Goal: Task Accomplishment & Management: Use online tool/utility

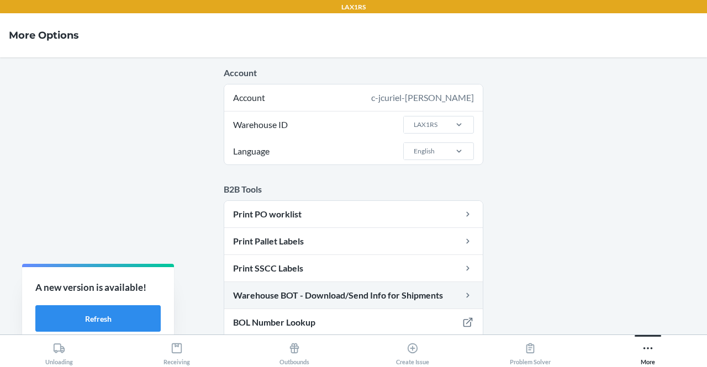
click at [292, 294] on link "Warehouse BOT - Download/Send Info for Shipments" at bounding box center [353, 295] width 258 height 27
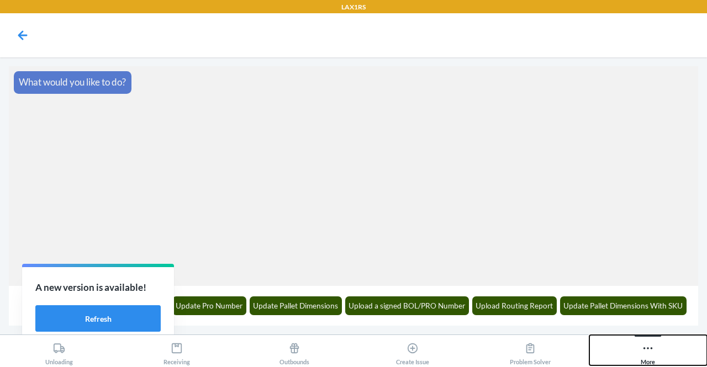
click at [655, 356] on div "More" at bounding box center [648, 352] width 14 height 28
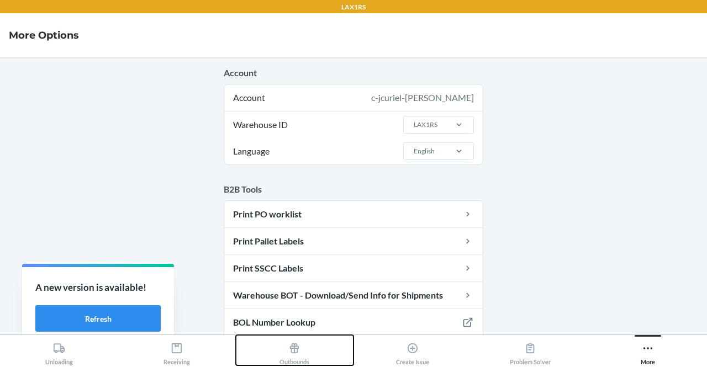
click at [288, 346] on div "Outbounds" at bounding box center [294, 352] width 30 height 28
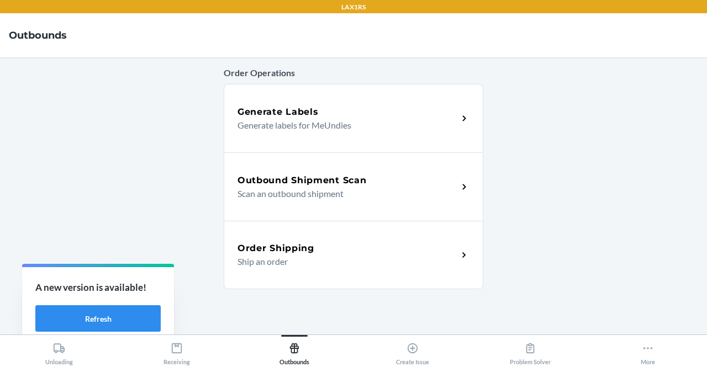
click at [307, 175] on h5 "Outbound Shipment Scan" at bounding box center [301, 180] width 129 height 13
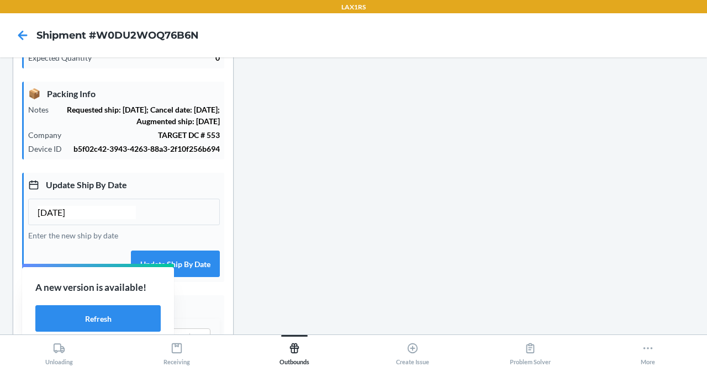
scroll to position [308, 0]
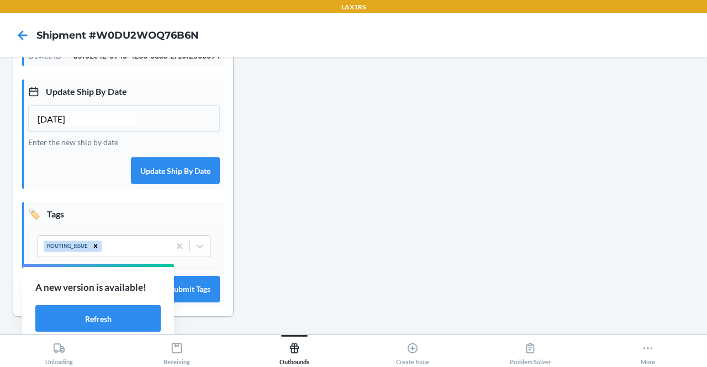
click at [53, 119] on input "09/23/2025" at bounding box center [87, 119] width 98 height 13
click at [60, 114] on input "09/23/2025" at bounding box center [87, 119] width 98 height 13
type input "09/26/2025"
click at [194, 177] on button "Update Ship By Date" at bounding box center [175, 170] width 89 height 27
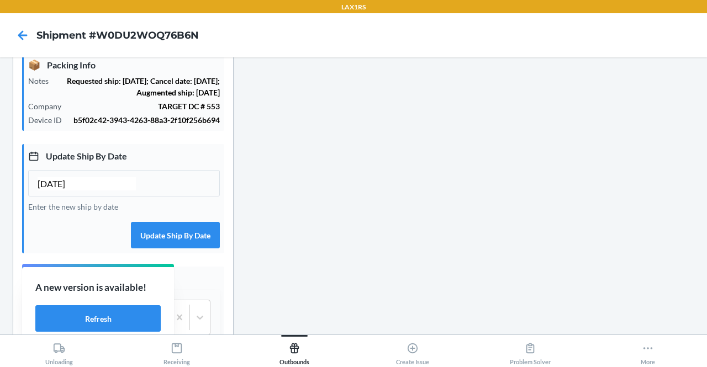
scroll to position [321, 0]
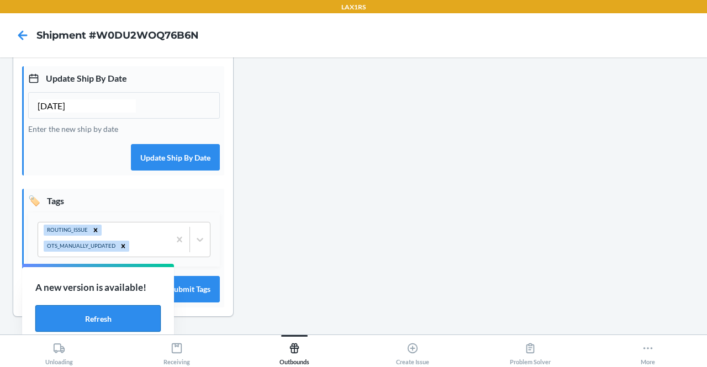
click at [132, 323] on button "Refresh" at bounding box center [97, 318] width 125 height 27
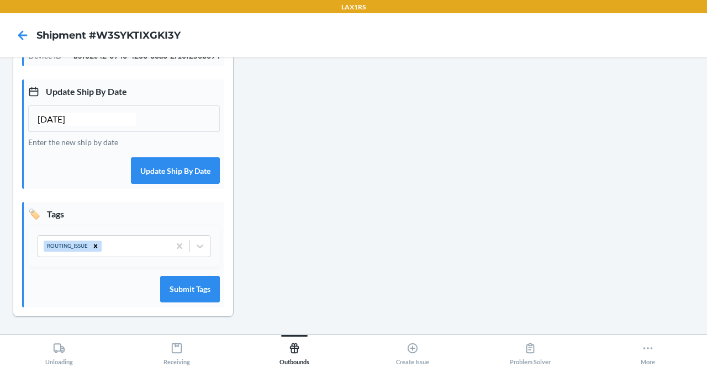
scroll to position [253, 0]
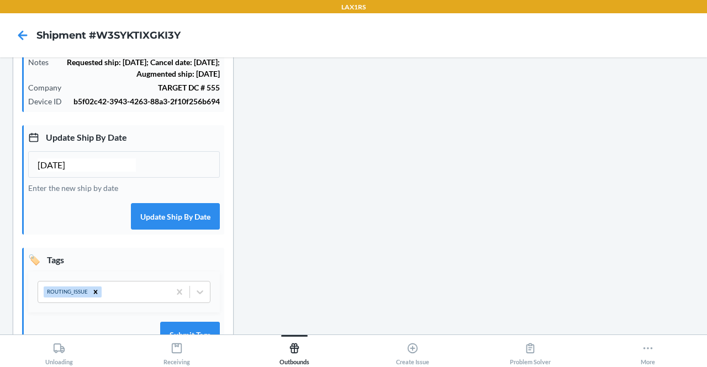
click at [60, 170] on input "[DATE]" at bounding box center [87, 165] width 98 height 13
type input "[DATE]"
click at [184, 230] on button "Update Ship By Date" at bounding box center [175, 216] width 89 height 27
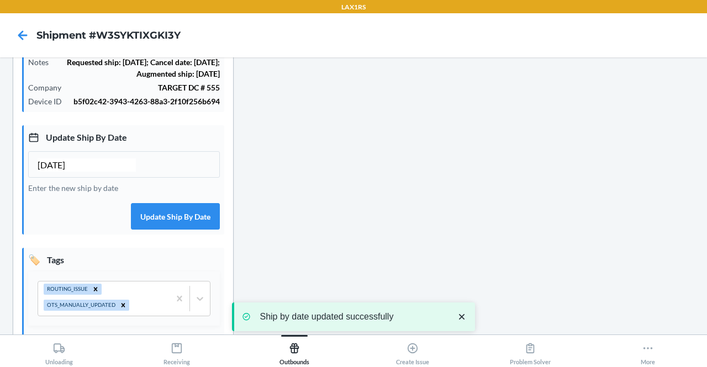
scroll to position [0, 0]
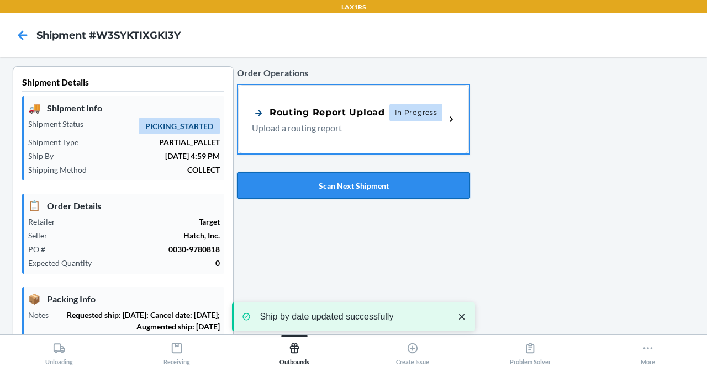
click at [373, 182] on button "Scan Next Shipment" at bounding box center [353, 185] width 233 height 27
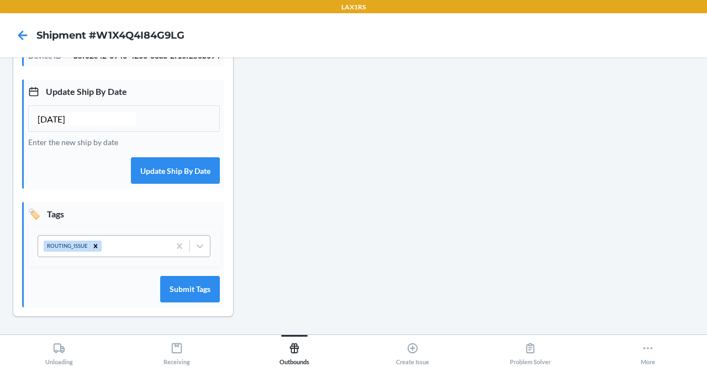
scroll to position [308, 0]
click at [57, 122] on input "[DATE]" at bounding box center [87, 119] width 98 height 13
type input "[DATE]"
click at [194, 171] on button "Update Ship By Date" at bounding box center [175, 170] width 89 height 27
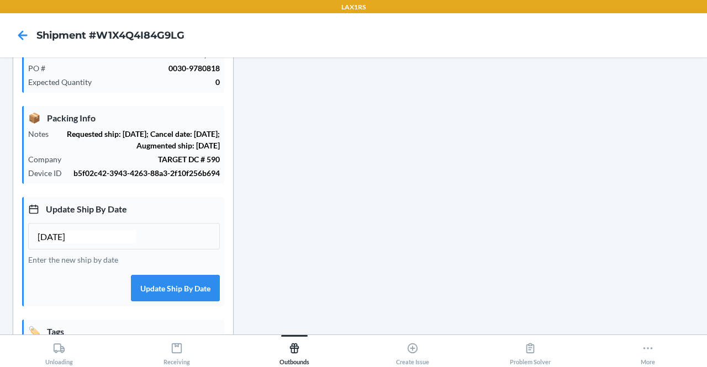
scroll to position [321, 0]
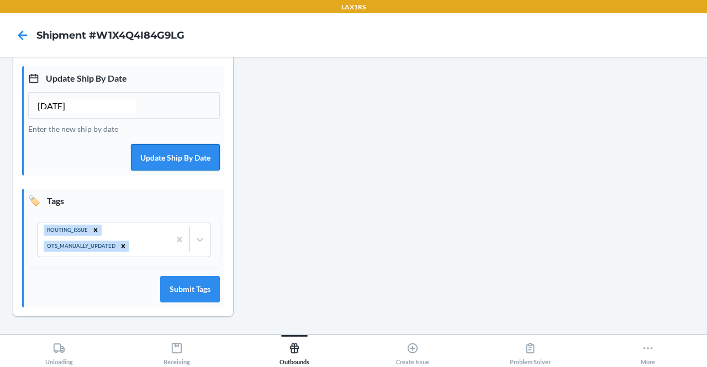
click at [154, 152] on button "Update Ship By Date" at bounding box center [175, 157] width 89 height 27
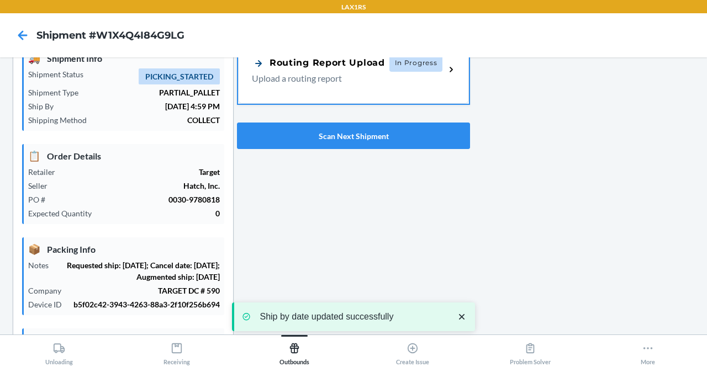
scroll to position [0, 0]
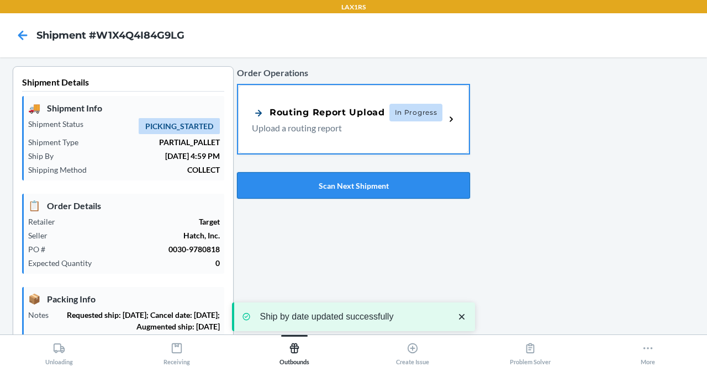
click at [363, 184] on button "Scan Next Shipment" at bounding box center [353, 185] width 233 height 27
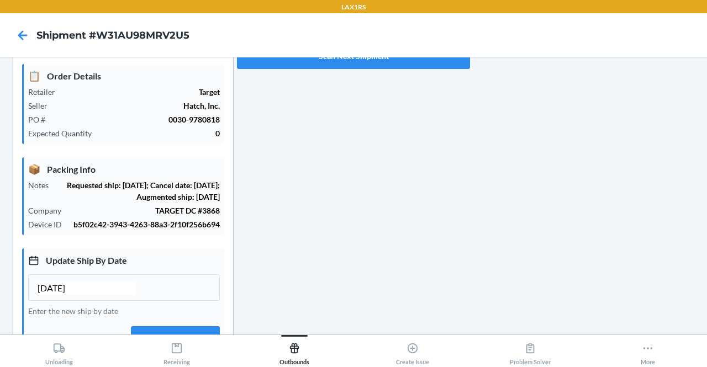
scroll to position [221, 0]
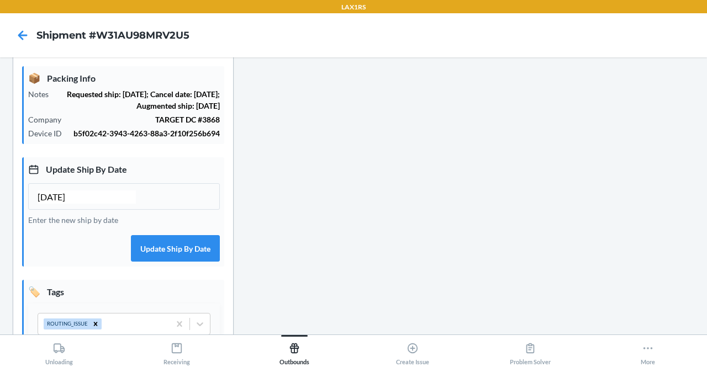
click at [56, 204] on input "09/23/2025" at bounding box center [87, 197] width 98 height 13
type input "09/26/2025"
click at [166, 259] on button "Update Ship By Date" at bounding box center [175, 248] width 89 height 27
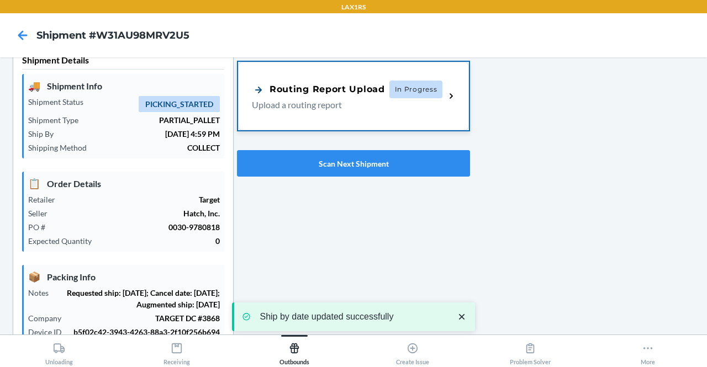
scroll to position [0, 0]
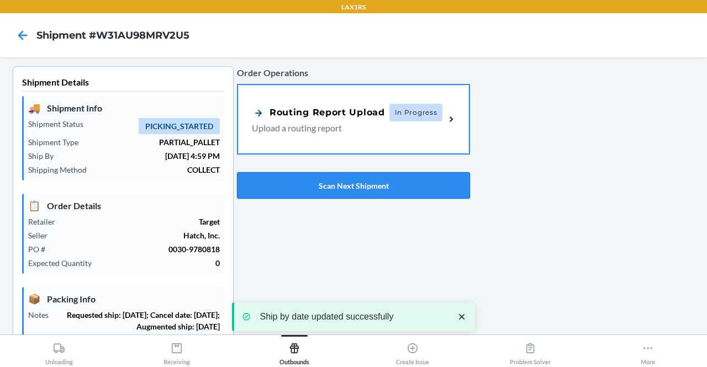
click at [378, 193] on button "Scan Next Shipment" at bounding box center [353, 185] width 233 height 27
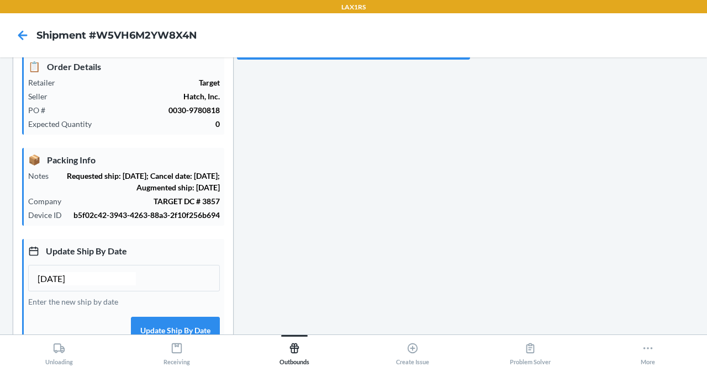
scroll to position [308, 0]
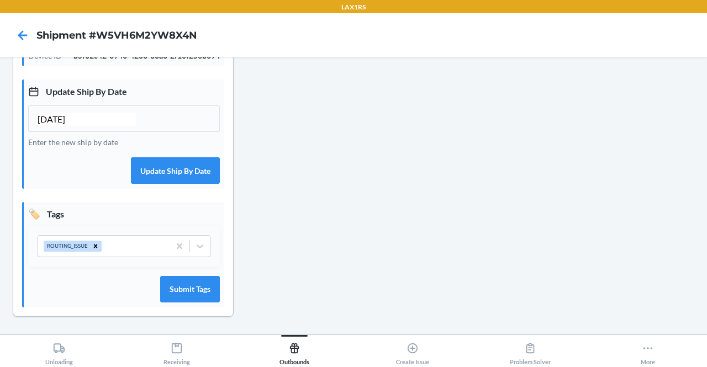
click at [57, 121] on input "09/23/2025" at bounding box center [87, 119] width 98 height 13
type input "09/26/2025"
click at [199, 173] on button "Update Ship By Date" at bounding box center [175, 170] width 89 height 27
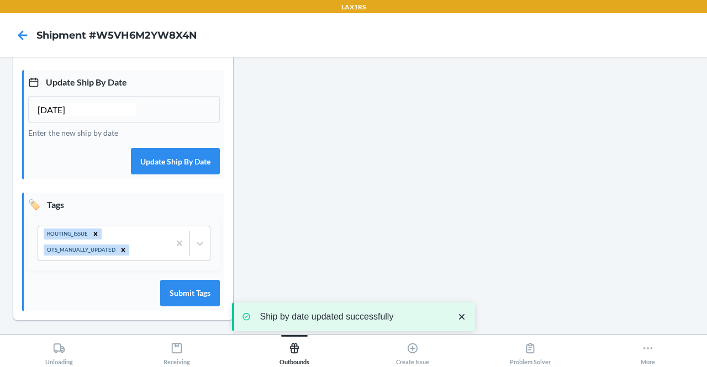
scroll to position [32, 0]
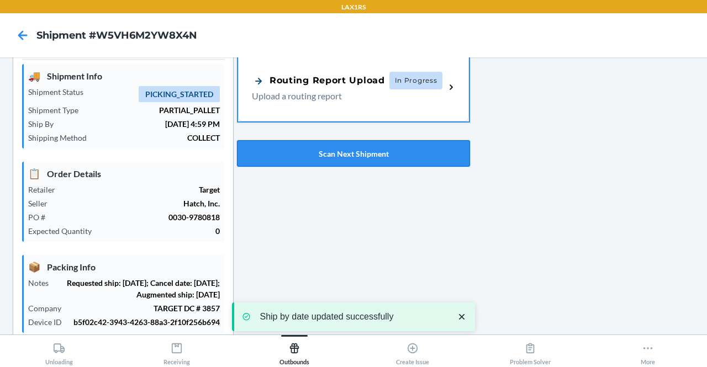
click at [372, 159] on button "Scan Next Shipment" at bounding box center [353, 153] width 233 height 27
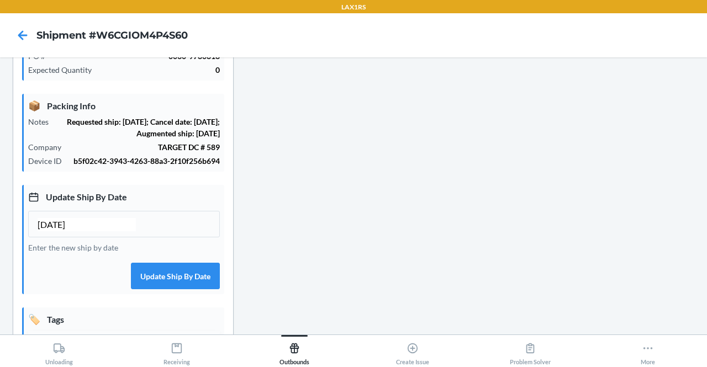
scroll to position [308, 0]
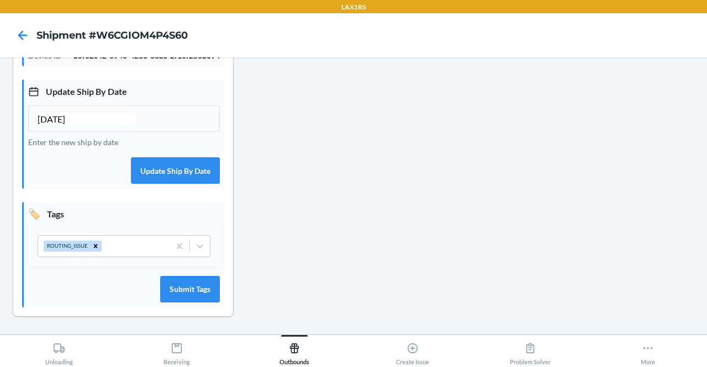
click at [57, 119] on input "09/23/2025" at bounding box center [87, 119] width 98 height 13
type input "09/26/2025"
click at [161, 172] on button "Update Ship By Date" at bounding box center [175, 170] width 89 height 27
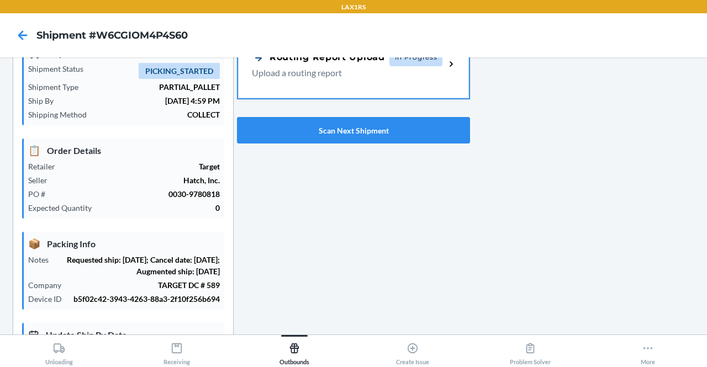
scroll to position [276, 0]
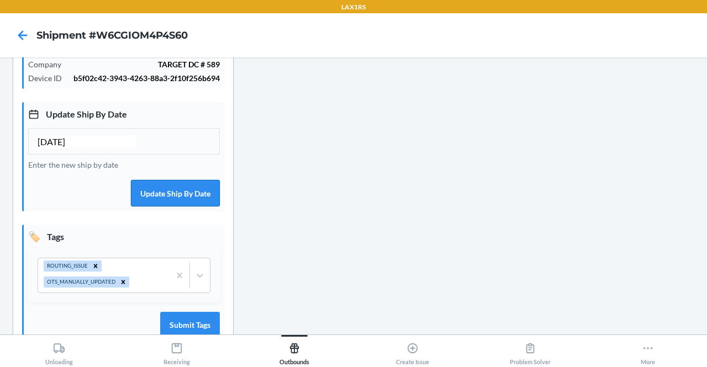
click at [171, 201] on button "Update Ship By Date" at bounding box center [175, 193] width 89 height 27
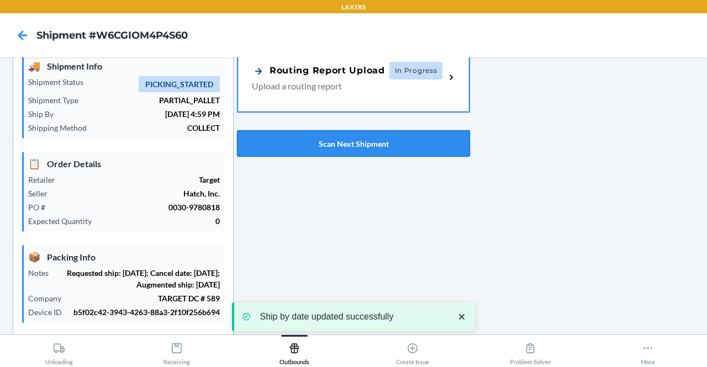
scroll to position [0, 0]
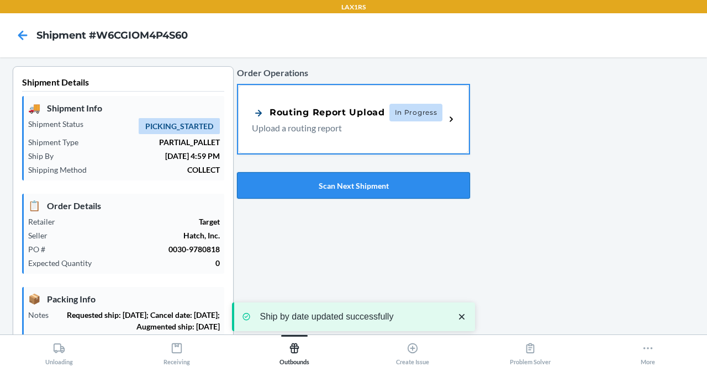
click at [399, 179] on button "Scan Next Shipment" at bounding box center [353, 185] width 233 height 27
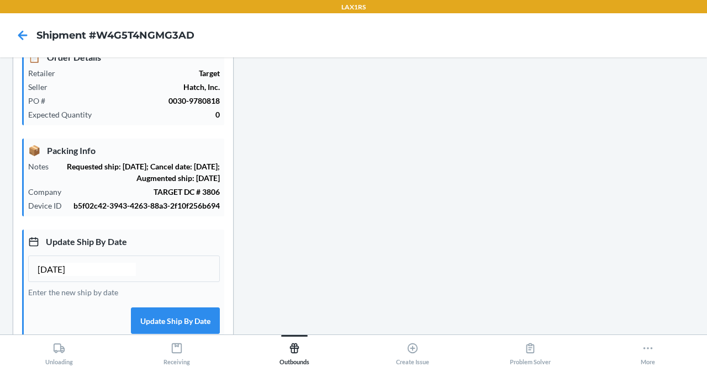
scroll to position [308, 0]
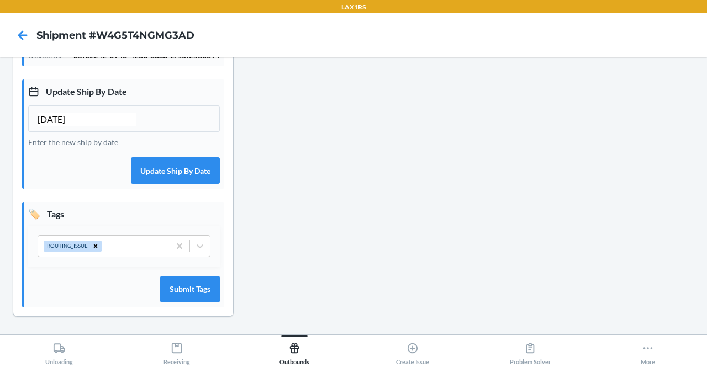
click at [57, 118] on input "09/23/2025" at bounding box center [87, 119] width 98 height 13
type input "09/26/2025"
click at [147, 173] on button "Update Ship By Date" at bounding box center [175, 170] width 89 height 27
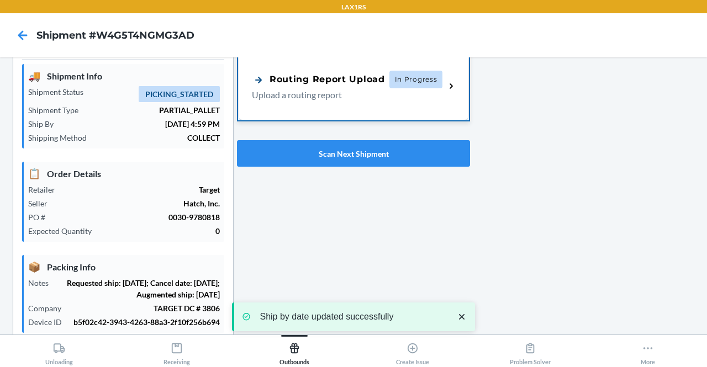
scroll to position [0, 0]
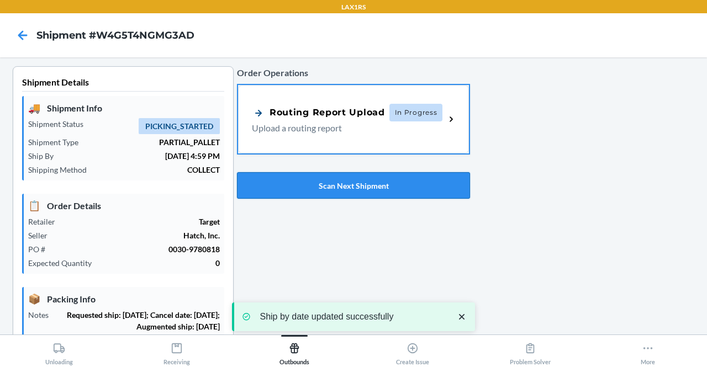
click at [363, 183] on button "Scan Next Shipment" at bounding box center [353, 185] width 233 height 27
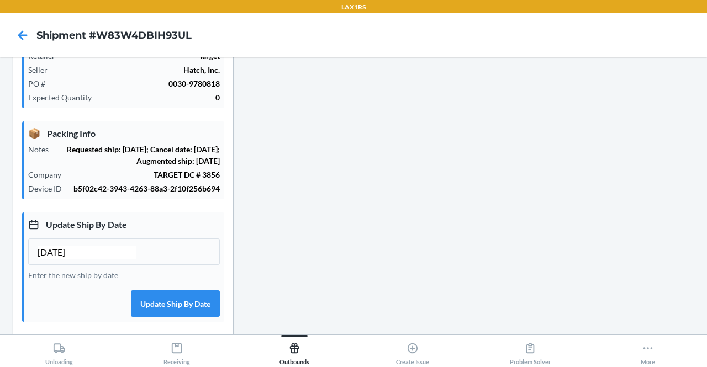
scroll to position [221, 0]
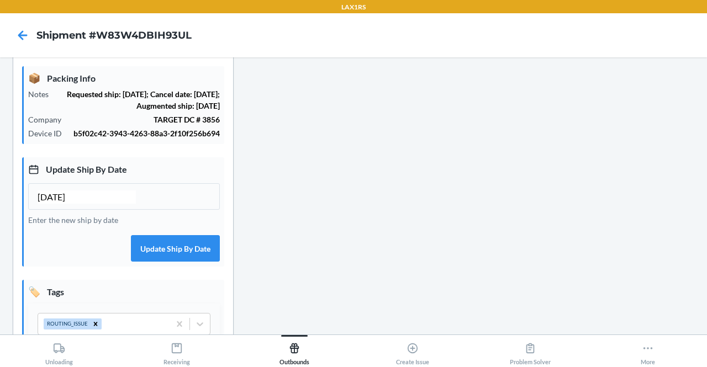
click at [57, 204] on input "09/23/2025" at bounding box center [87, 197] width 98 height 13
type input "09/26/2025"
click at [181, 256] on button "Update Ship By Date" at bounding box center [175, 248] width 89 height 27
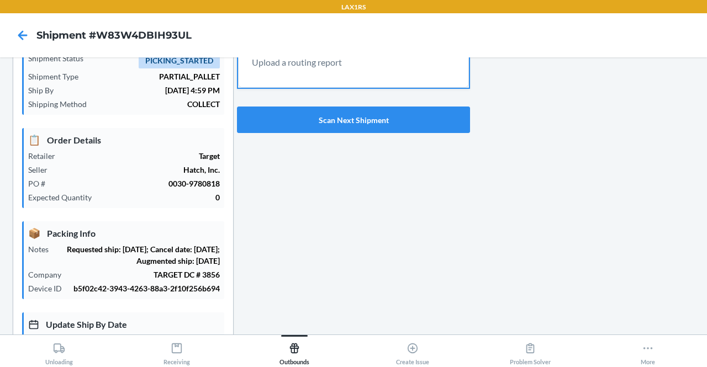
scroll to position [0, 0]
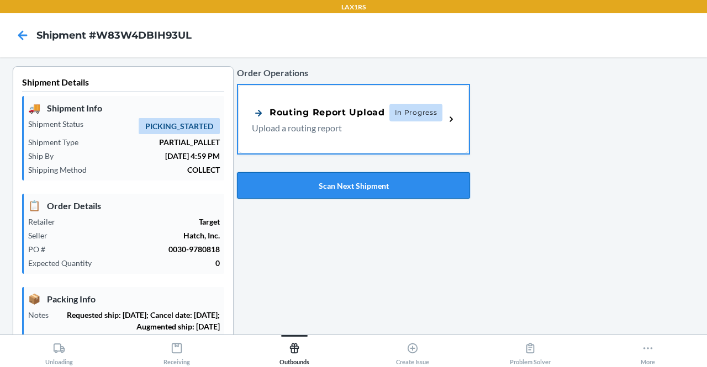
click at [358, 179] on button "Scan Next Shipment" at bounding box center [353, 185] width 233 height 27
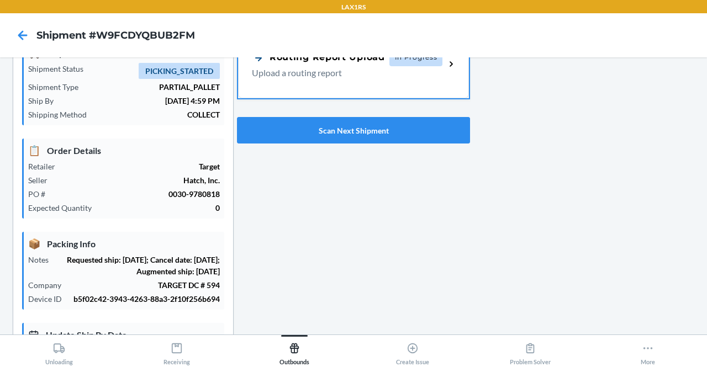
scroll to position [276, 0]
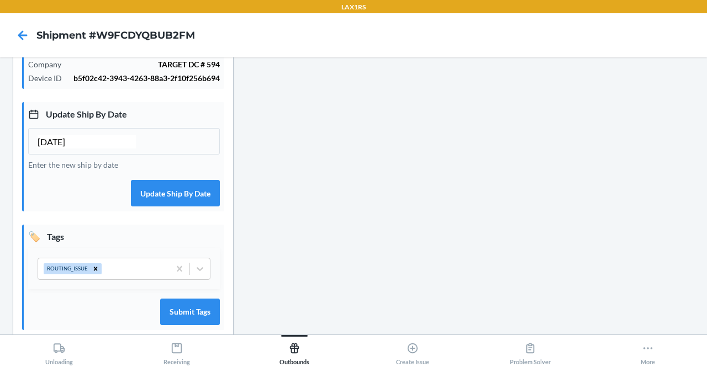
click at [59, 149] on input "09/23/2025" at bounding box center [87, 141] width 98 height 13
type input "09/26/2025"
click at [180, 200] on button "Update Ship By Date" at bounding box center [175, 193] width 89 height 27
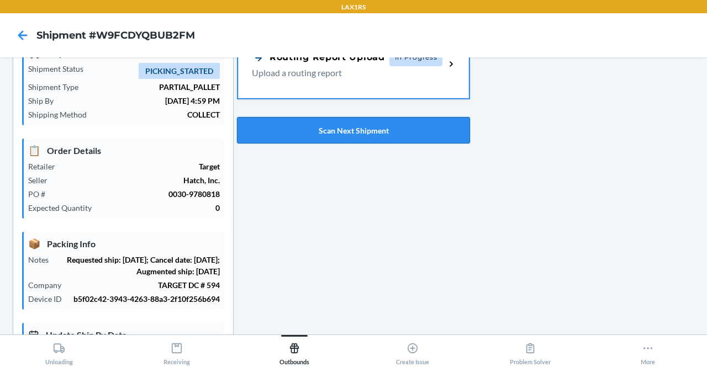
scroll to position [0, 0]
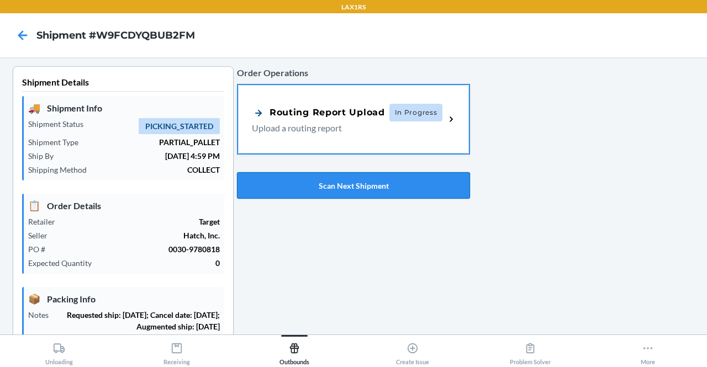
click at [375, 194] on button "Scan Next Shipment" at bounding box center [353, 185] width 233 height 27
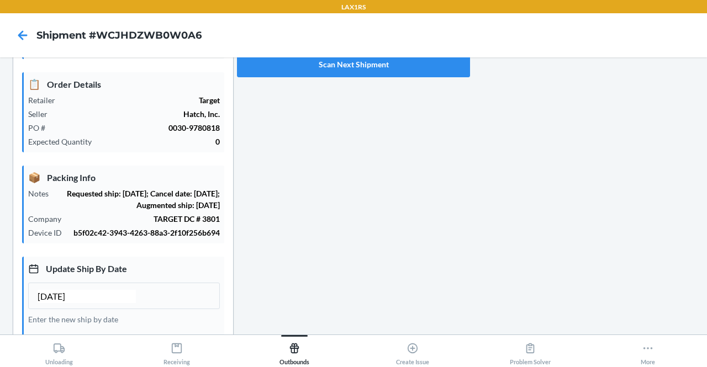
scroll to position [221, 0]
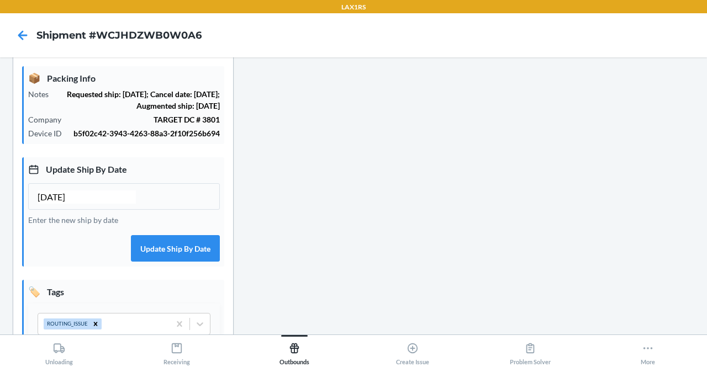
click at [56, 204] on input "09/23/2025" at bounding box center [87, 197] width 98 height 13
type input "09/26/2025"
click at [171, 251] on button "Update Ship By Date" at bounding box center [175, 248] width 89 height 27
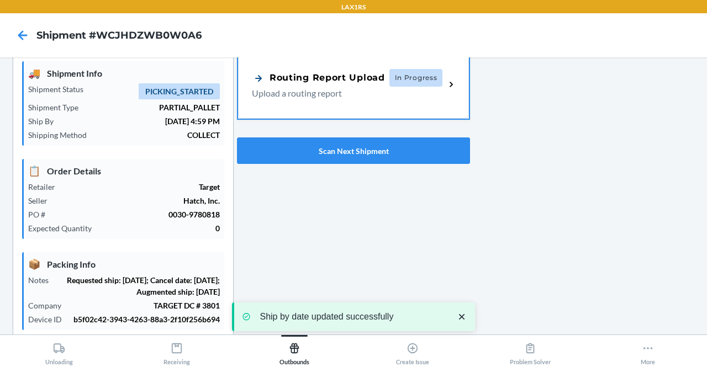
scroll to position [0, 0]
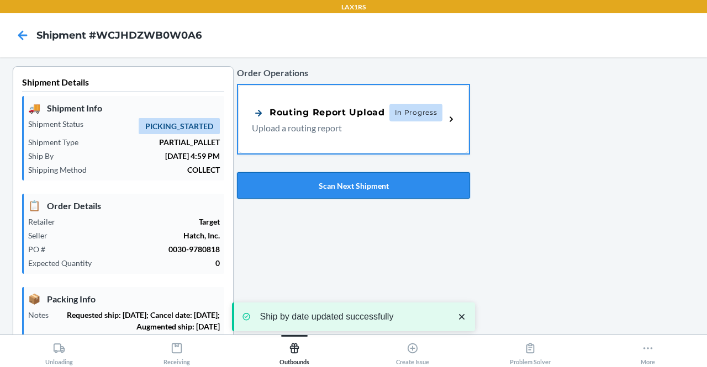
click at [362, 182] on button "Scan Next Shipment" at bounding box center [353, 185] width 233 height 27
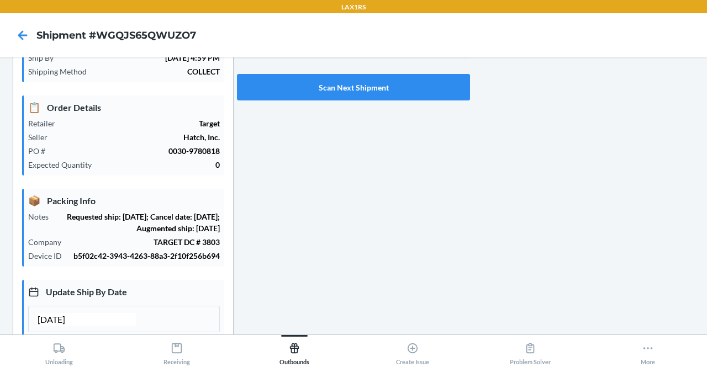
scroll to position [166, 0]
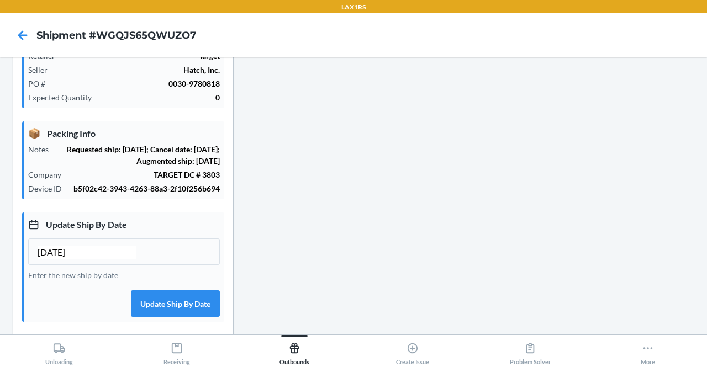
click at [59, 259] on input "09/23/2025" at bounding box center [87, 252] width 98 height 13
type input "09/26/2025"
click at [184, 313] on button "Update Ship By Date" at bounding box center [175, 303] width 89 height 27
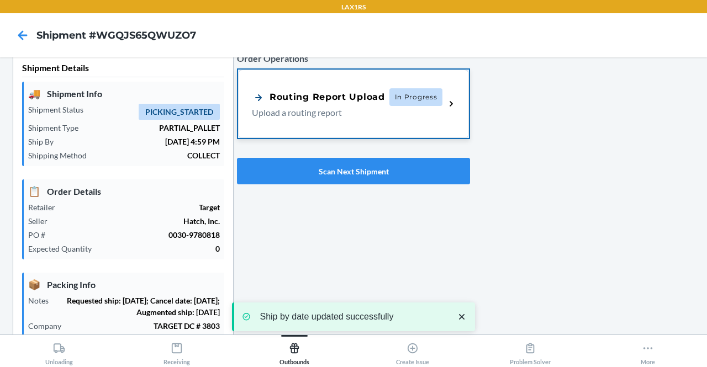
scroll to position [0, 0]
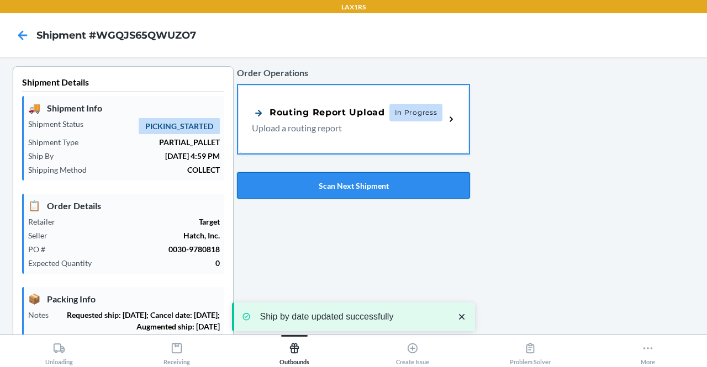
click at [345, 189] on button "Scan Next Shipment" at bounding box center [353, 185] width 233 height 27
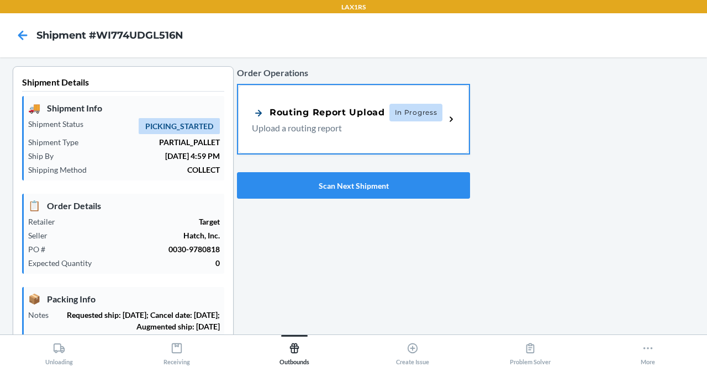
scroll to position [221, 0]
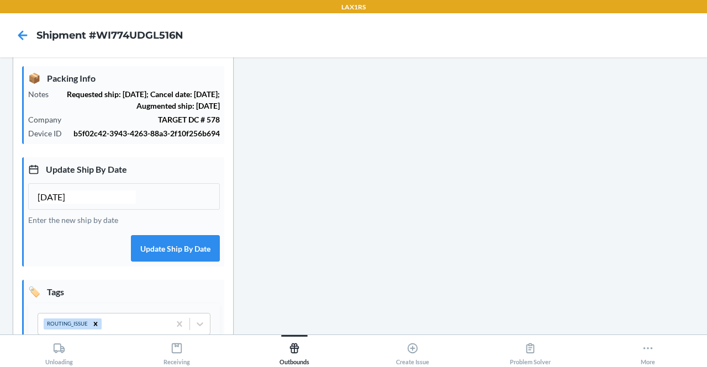
click at [59, 204] on input "09/23/2025" at bounding box center [87, 197] width 98 height 13
type input "09/26/2025"
click at [178, 253] on button "Update Ship By Date" at bounding box center [175, 248] width 89 height 27
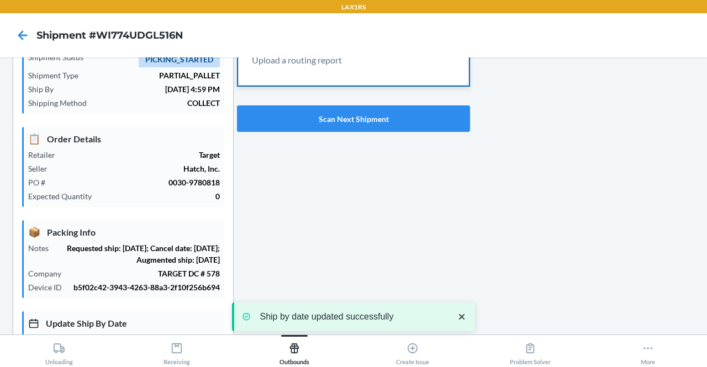
scroll to position [0, 0]
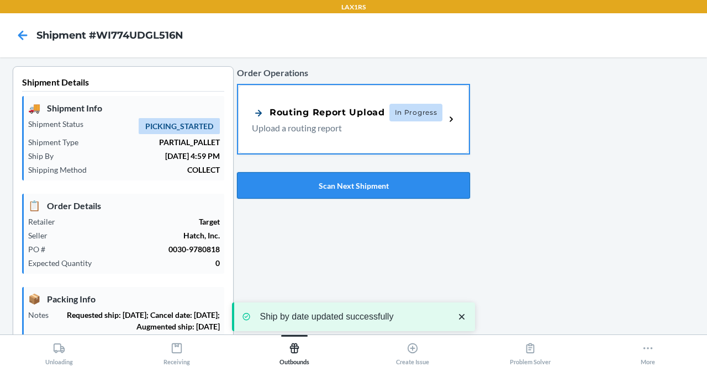
click at [414, 178] on button "Scan Next Shipment" at bounding box center [353, 185] width 233 height 27
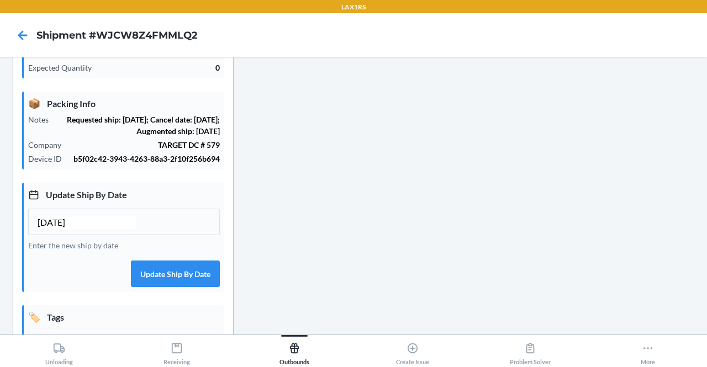
scroll to position [308, 0]
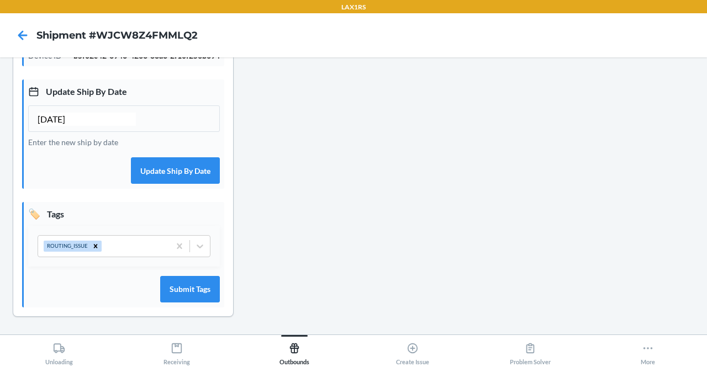
click at [57, 118] on input "09/23/2025" at bounding box center [87, 119] width 98 height 13
type input "09/26/2025"
click at [200, 160] on button "Update Ship By Date" at bounding box center [175, 170] width 89 height 27
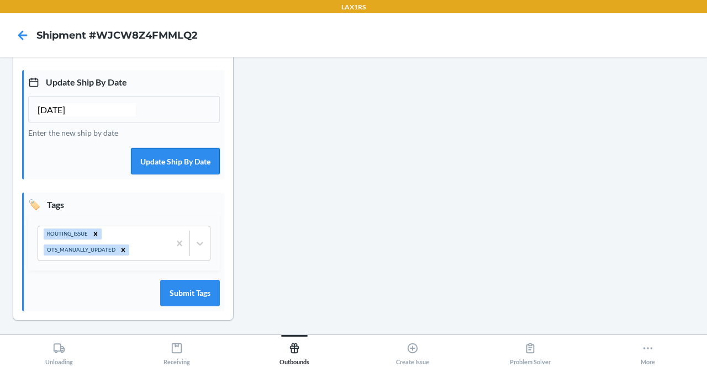
click at [161, 165] on button "Update Ship By Date" at bounding box center [175, 161] width 89 height 27
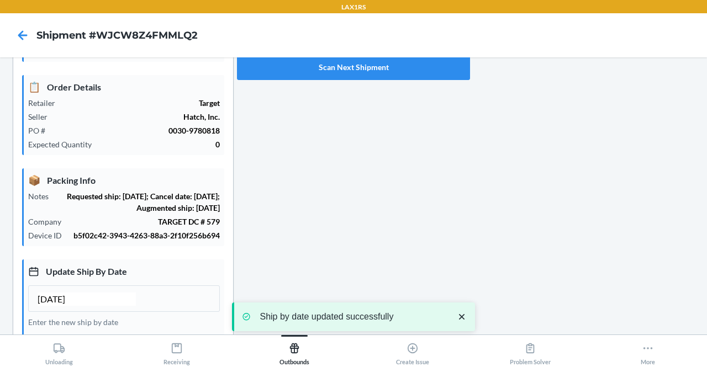
scroll to position [87, 0]
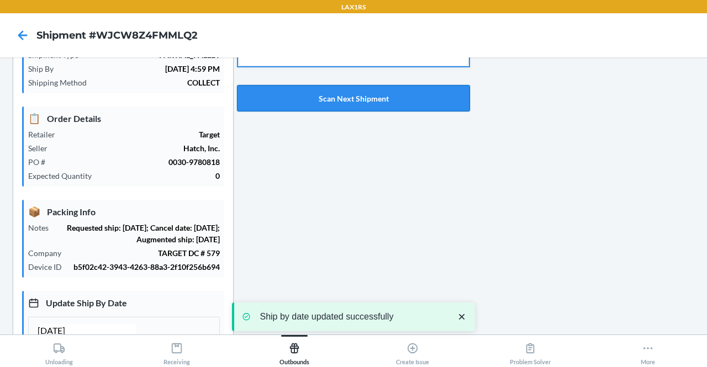
click at [372, 85] on button "Scan Next Shipment" at bounding box center [353, 98] width 233 height 27
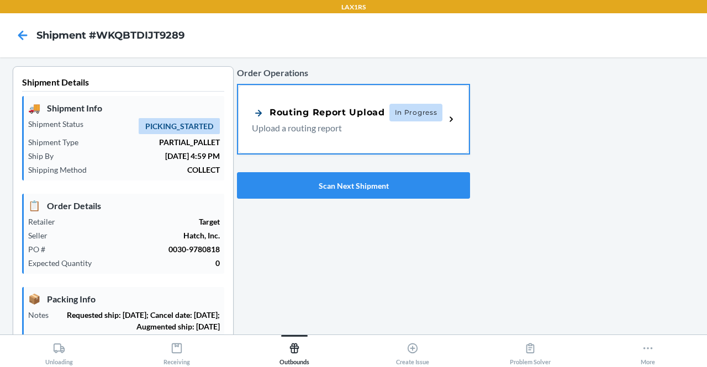
scroll to position [221, 0]
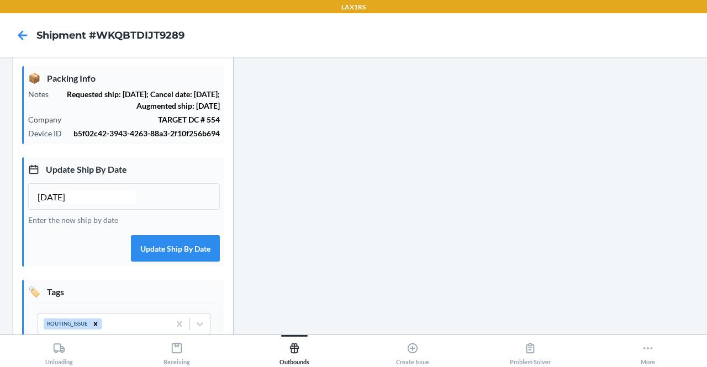
click at [59, 204] on input "09/23/2025" at bounding box center [87, 197] width 98 height 13
type input "09/26/2025"
click at [184, 252] on button "Update Ship By Date" at bounding box center [175, 248] width 89 height 27
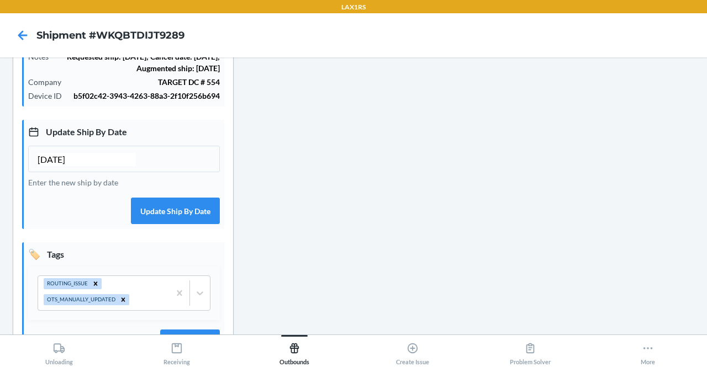
scroll to position [276, 0]
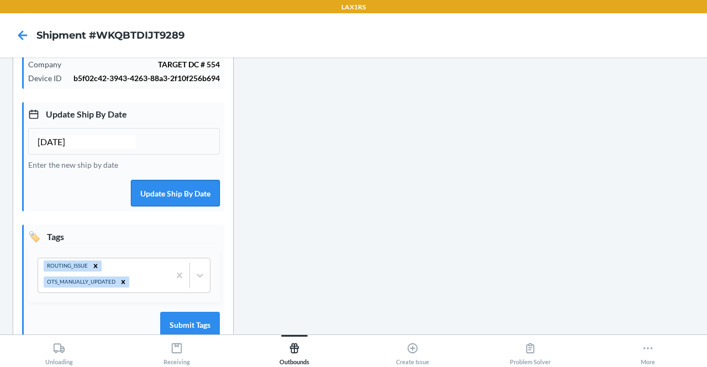
click at [171, 199] on button "Update Ship By Date" at bounding box center [175, 193] width 89 height 27
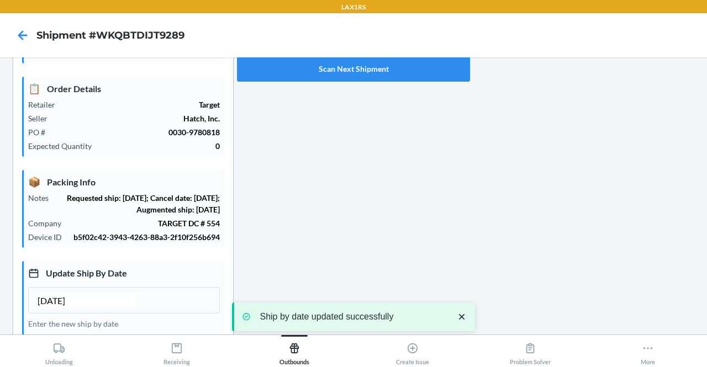
scroll to position [55, 0]
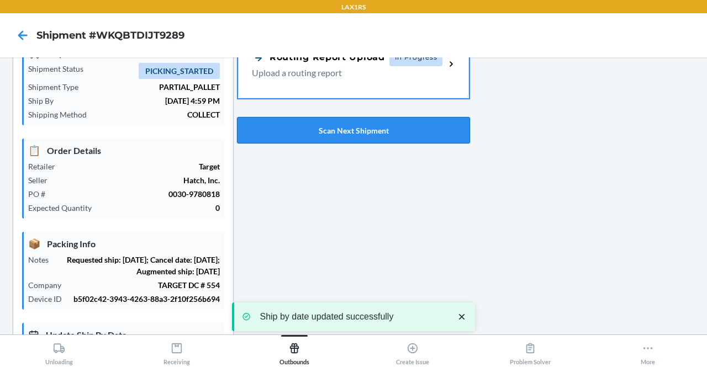
click at [380, 126] on button "Scan Next Shipment" at bounding box center [353, 130] width 233 height 27
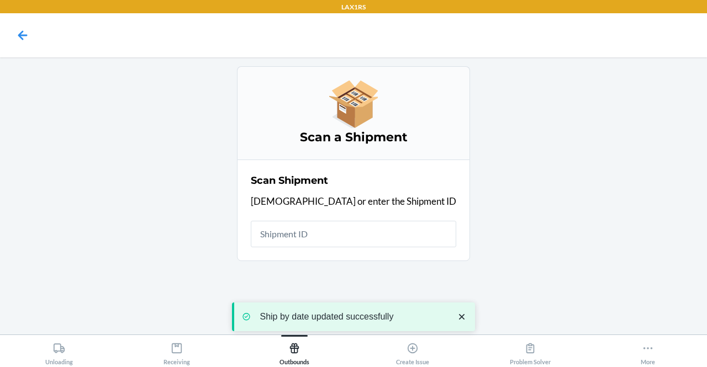
scroll to position [0, 0]
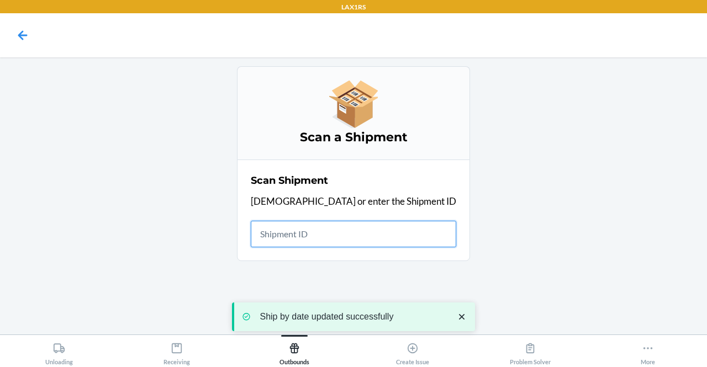
drag, startPoint x: 335, startPoint y: 225, endPoint x: 327, endPoint y: 230, distance: 9.2
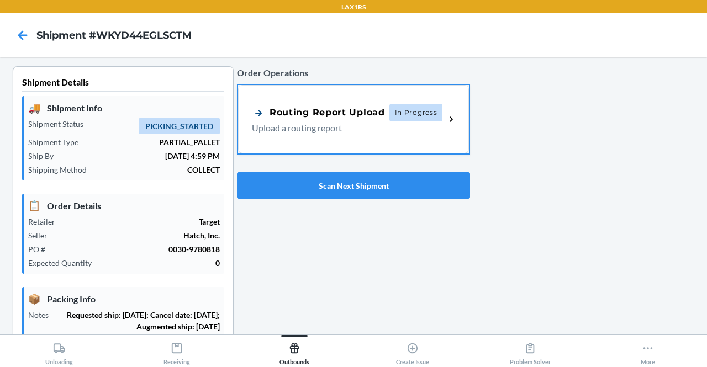
scroll to position [166, 0]
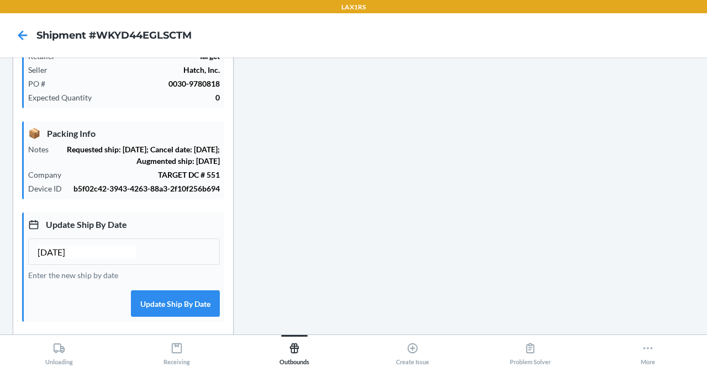
click at [56, 259] on input "09/23/2025" at bounding box center [87, 252] width 98 height 13
type input "09/26/2025"
click at [139, 317] on button "Update Ship By Date" at bounding box center [175, 303] width 89 height 27
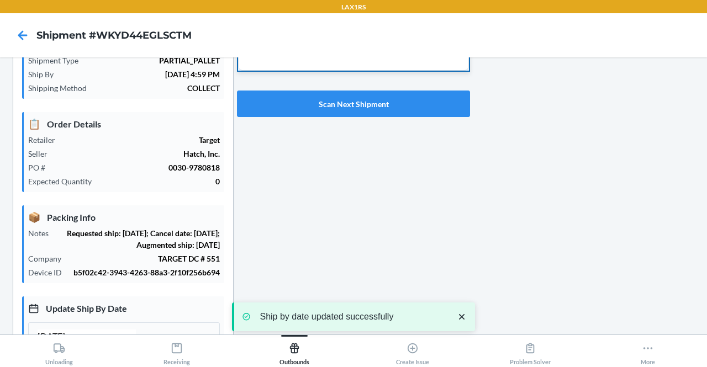
scroll to position [0, 0]
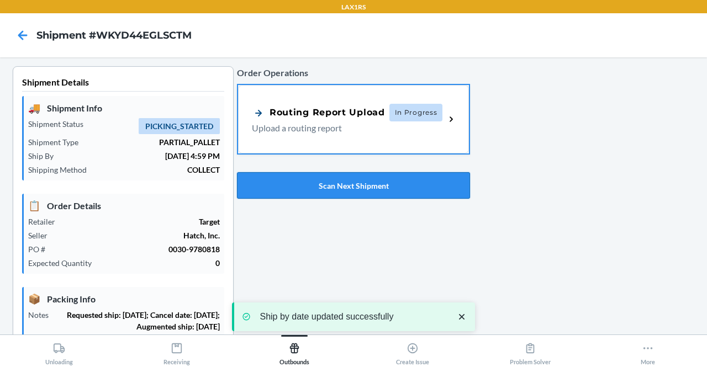
click at [387, 183] on button "Scan Next Shipment" at bounding box center [353, 185] width 233 height 27
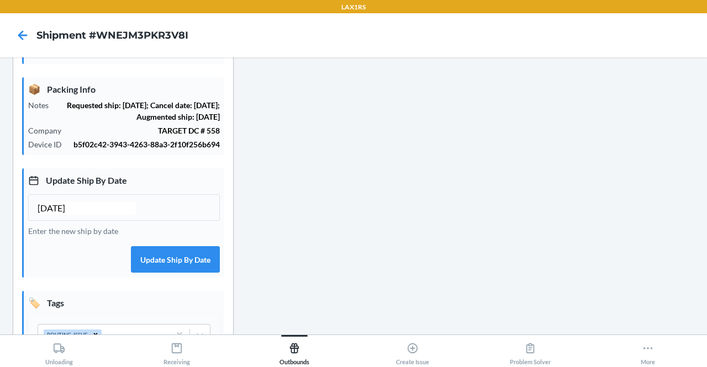
scroll to position [221, 0]
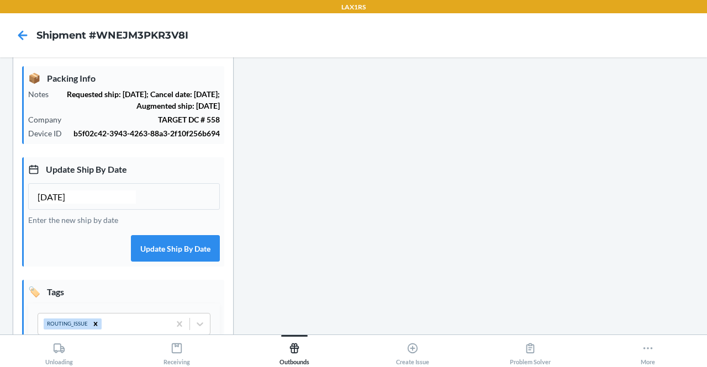
click at [54, 204] on input "09/23/2025" at bounding box center [87, 197] width 98 height 13
type input "09/26/2025"
click at [210, 262] on button "Update Ship By Date" at bounding box center [175, 248] width 89 height 27
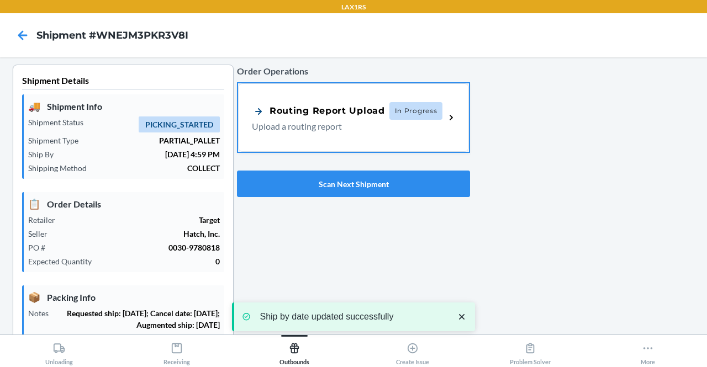
scroll to position [0, 0]
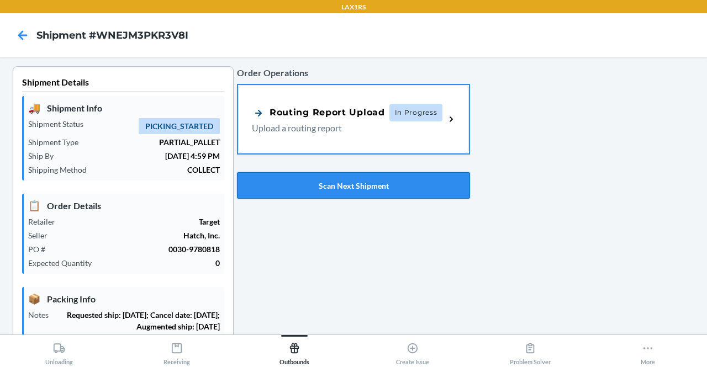
click at [404, 188] on button "Scan Next Shipment" at bounding box center [353, 185] width 233 height 27
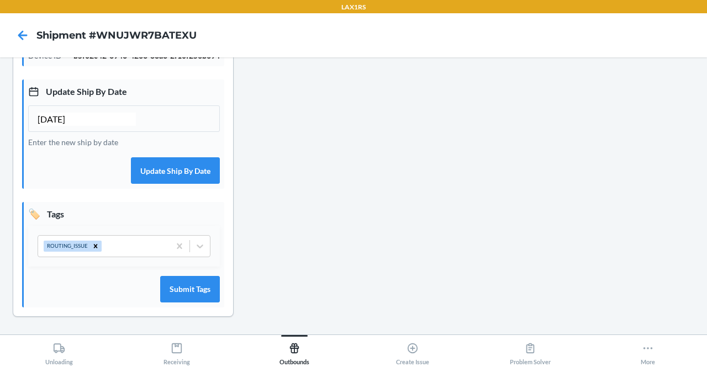
scroll to position [308, 0]
click at [59, 119] on input "09/23/2025" at bounding box center [87, 119] width 98 height 13
type input "09/26/2025"
click at [185, 175] on button "Update Ship By Date" at bounding box center [175, 170] width 89 height 27
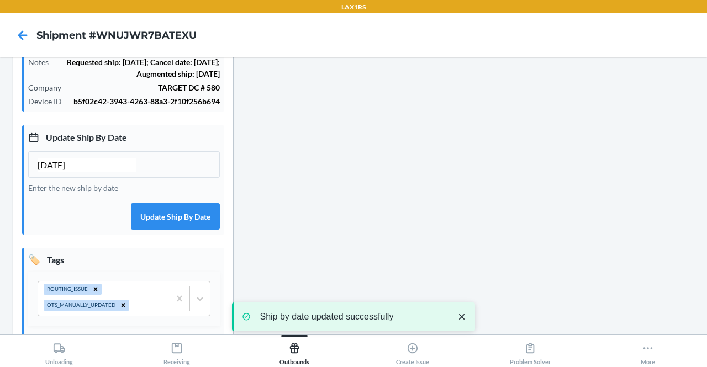
scroll to position [0, 0]
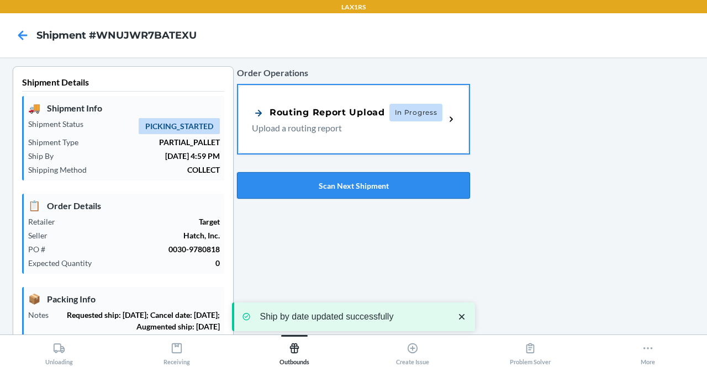
click at [347, 187] on button "Scan Next Shipment" at bounding box center [353, 185] width 233 height 27
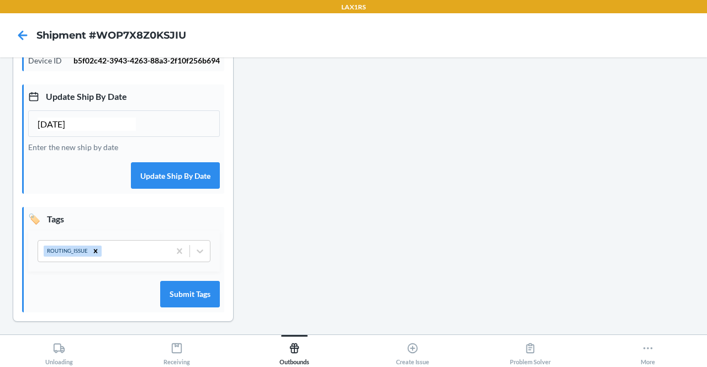
scroll to position [308, 0]
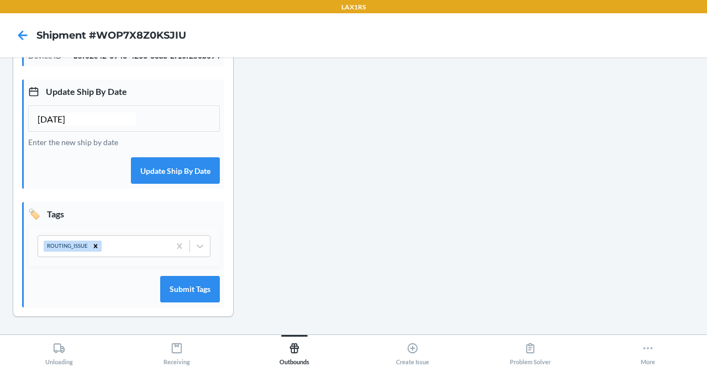
click at [59, 120] on input "09/23/2025" at bounding box center [87, 119] width 98 height 13
type input "09/26/2025"
click at [156, 176] on button "Update Ship By Date" at bounding box center [175, 170] width 89 height 27
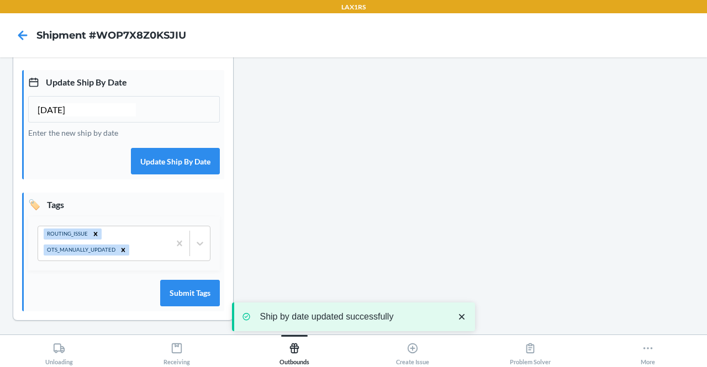
scroll to position [87, 0]
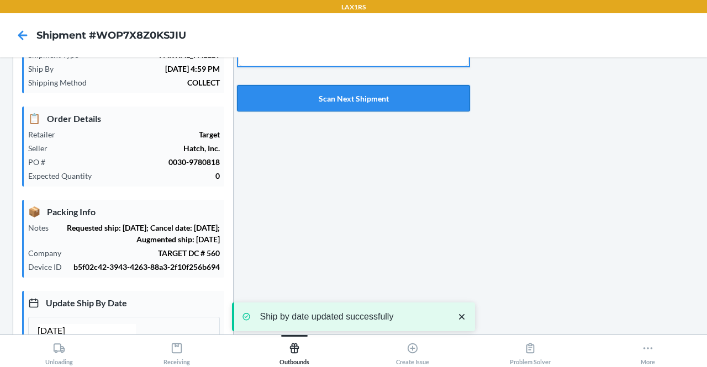
click at [350, 101] on button "Scan Next Shipment" at bounding box center [353, 98] width 233 height 27
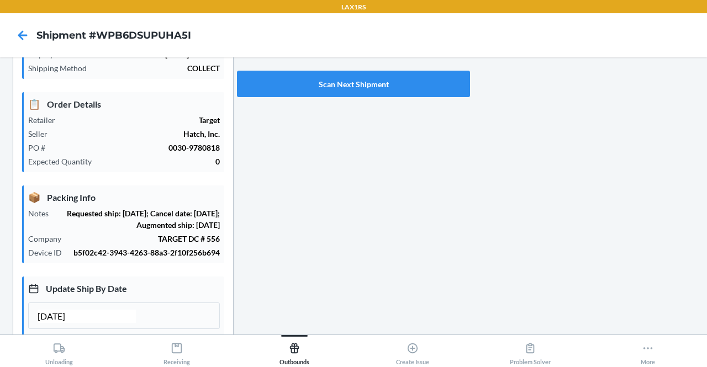
scroll to position [110, 0]
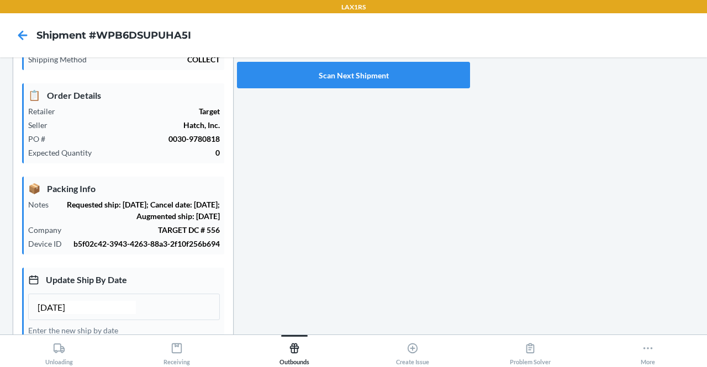
click at [59, 314] on input "09/23/2025" at bounding box center [87, 307] width 98 height 13
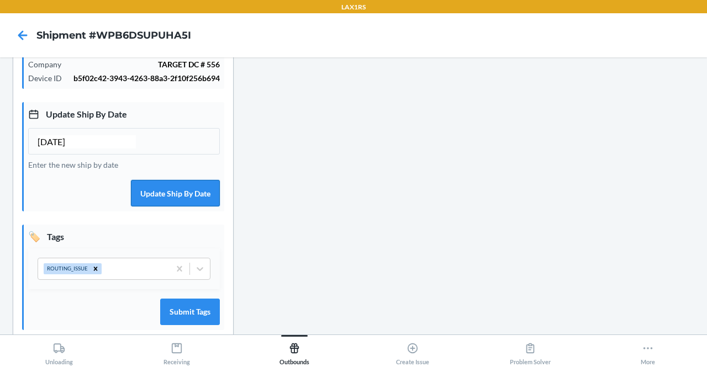
type input "09/26/2025"
click at [146, 204] on button "Update Ship By Date" at bounding box center [175, 193] width 89 height 27
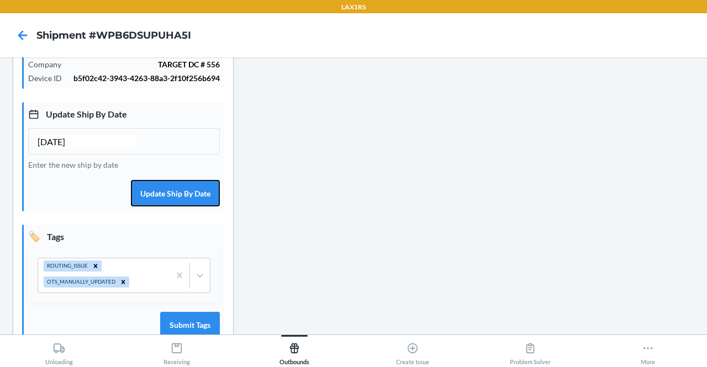
click at [176, 207] on button "Update Ship By Date" at bounding box center [175, 193] width 89 height 27
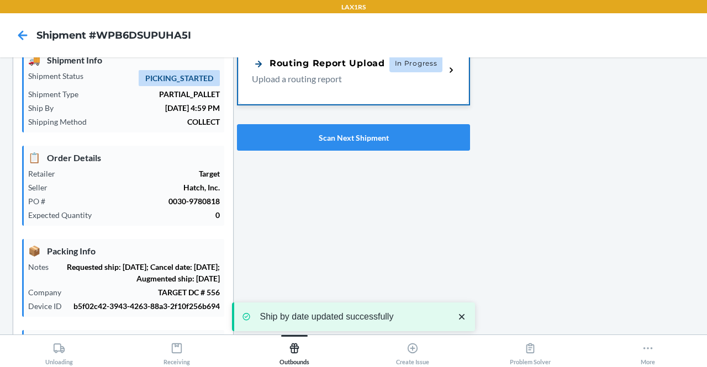
scroll to position [0, 0]
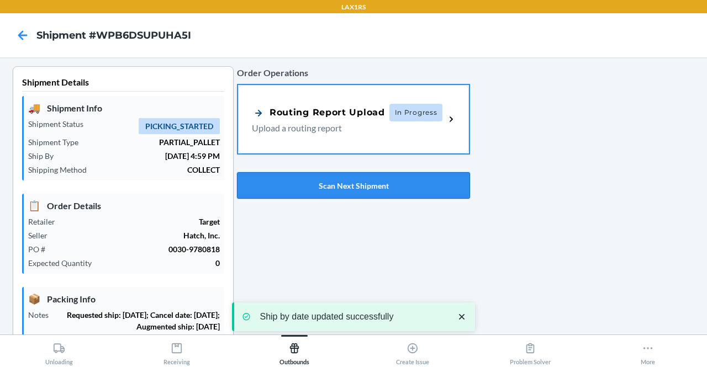
click at [388, 193] on button "Scan Next Shipment" at bounding box center [353, 185] width 233 height 27
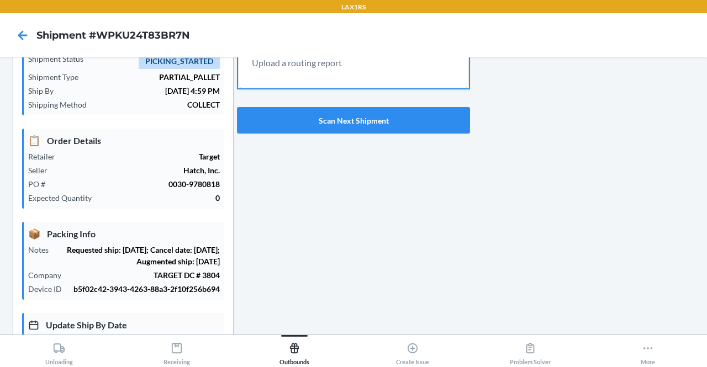
scroll to position [110, 0]
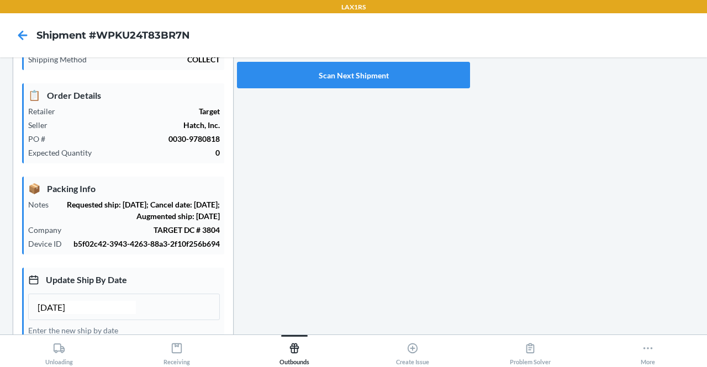
click at [57, 314] on input "09/23/2025" at bounding box center [87, 307] width 98 height 13
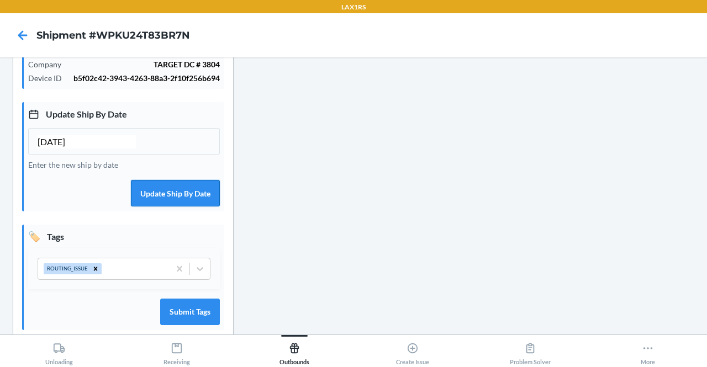
type input "09/26/2025"
click at [158, 200] on button "Update Ship By Date" at bounding box center [175, 193] width 89 height 27
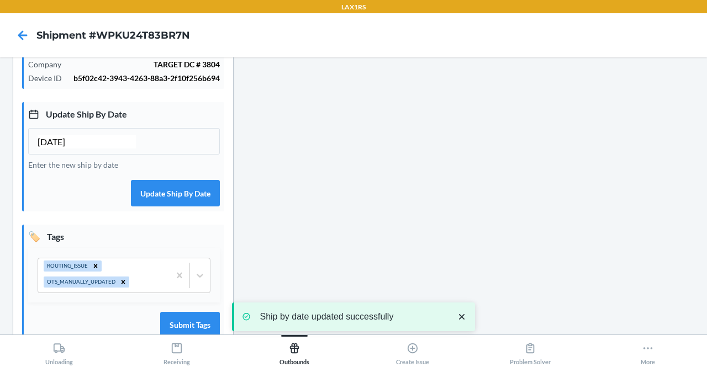
scroll to position [55, 0]
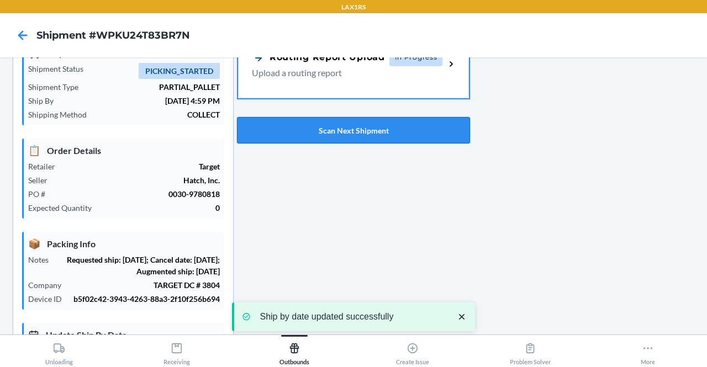
click at [382, 125] on button "Scan Next Shipment" at bounding box center [353, 130] width 233 height 27
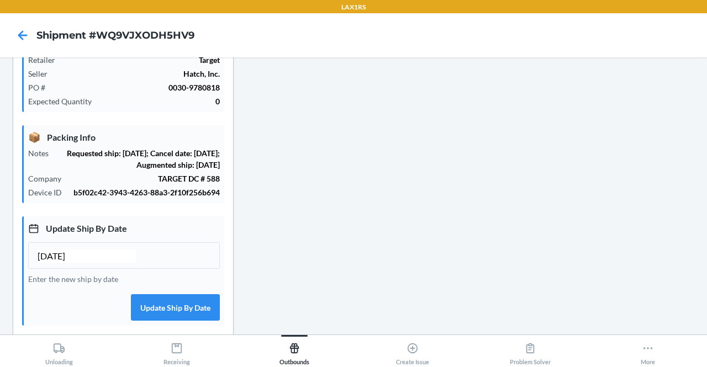
scroll to position [166, 0]
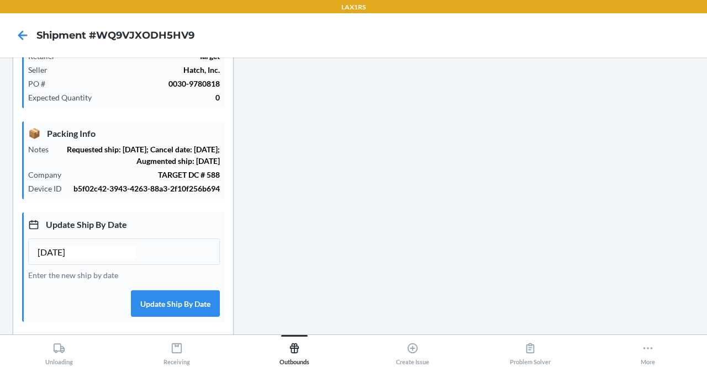
click at [57, 259] on input "09/23/2025" at bounding box center [87, 252] width 98 height 13
type input "09/26/2025"
click at [149, 305] on button "Update Ship By Date" at bounding box center [175, 303] width 89 height 27
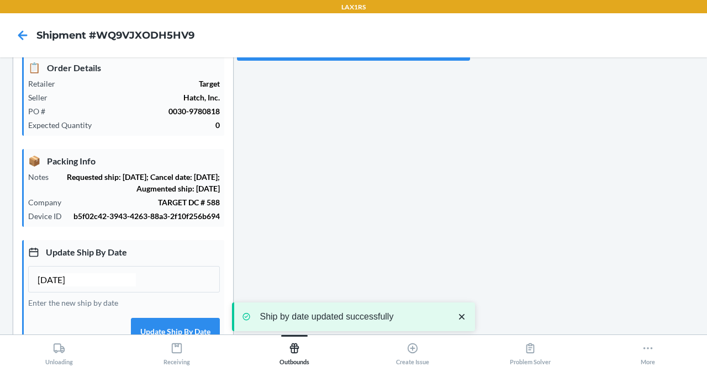
scroll to position [0, 0]
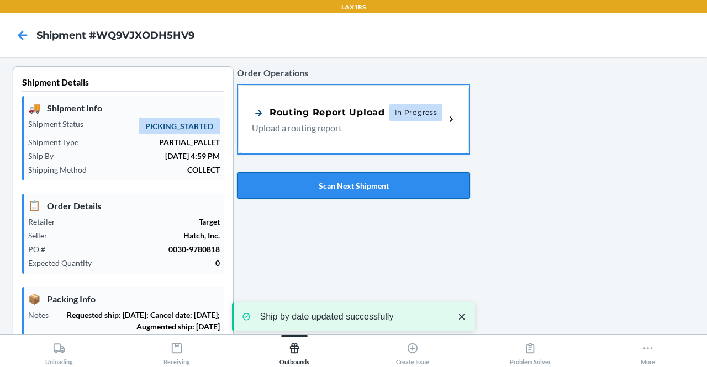
click at [335, 185] on button "Scan Next Shipment" at bounding box center [353, 185] width 233 height 27
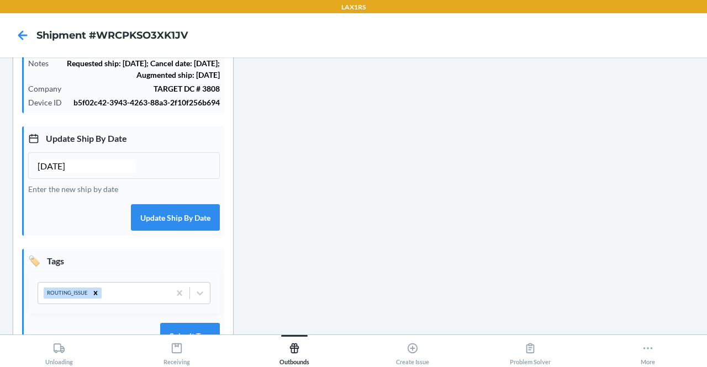
scroll to position [276, 0]
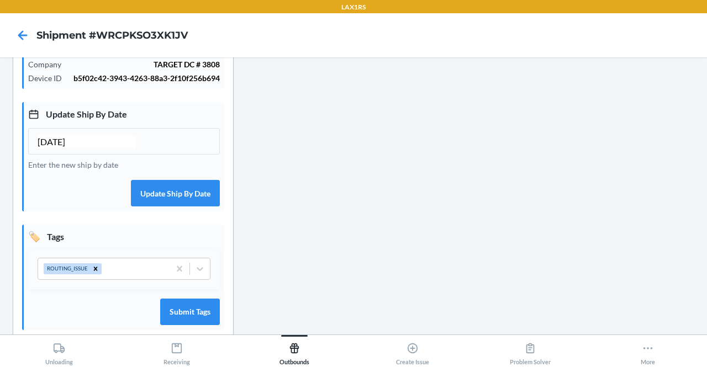
click at [58, 149] on input "09/23/2025" at bounding box center [87, 141] width 98 height 13
type input "09/26/2025"
click at [167, 206] on button "Update Ship By Date" at bounding box center [175, 193] width 89 height 27
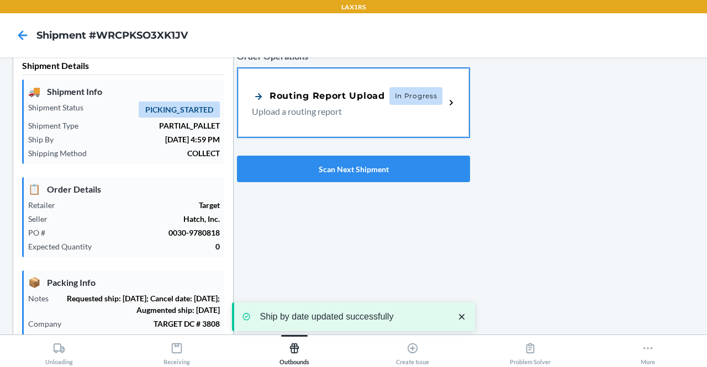
scroll to position [0, 0]
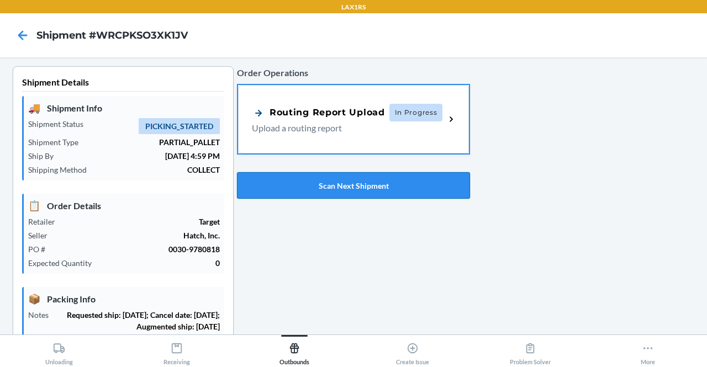
click at [406, 191] on button "Scan Next Shipment" at bounding box center [353, 185] width 233 height 27
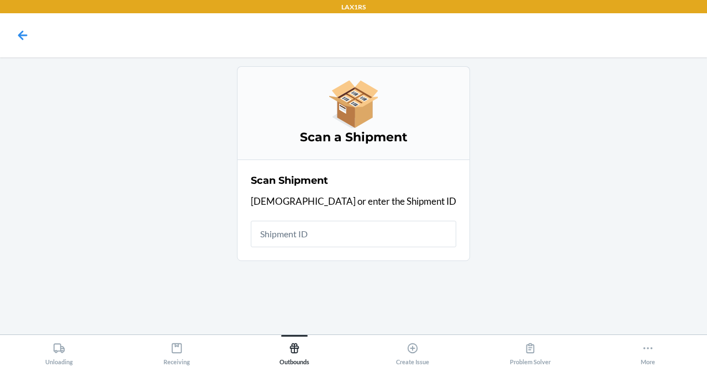
drag, startPoint x: 353, startPoint y: 212, endPoint x: 321, endPoint y: 220, distance: 33.5
click at [321, 220] on div "Scan Shipment Scan or enter the Shipment ID" at bounding box center [353, 210] width 205 height 81
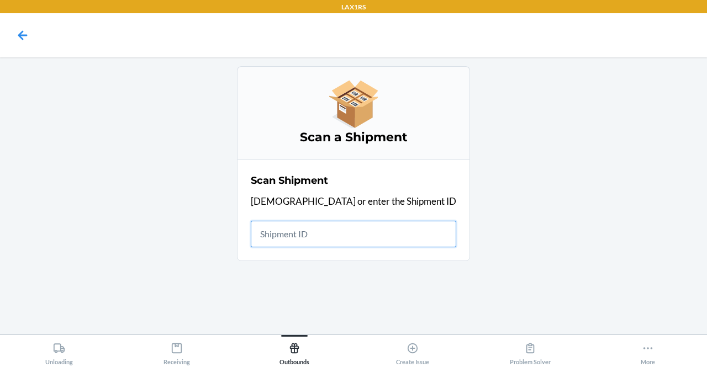
click at [323, 224] on input "text" at bounding box center [353, 234] width 205 height 27
drag, startPoint x: 387, startPoint y: 47, endPoint x: 308, endPoint y: 230, distance: 199.4
click at [308, 230] on input "text" at bounding box center [353, 234] width 205 height 27
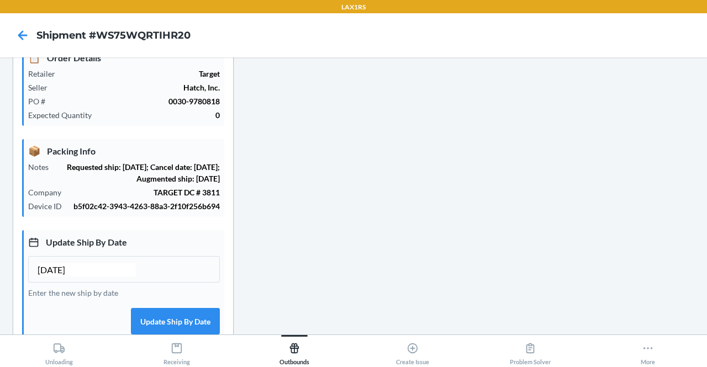
scroll to position [166, 0]
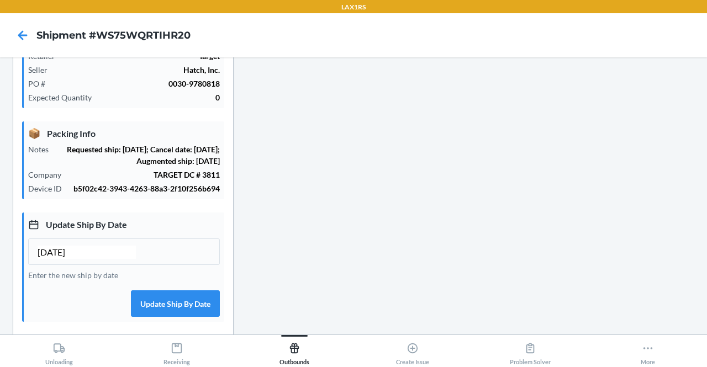
click at [59, 259] on input "09/23/2025" at bounding box center [87, 252] width 98 height 13
type input "09/26/2025"
click at [147, 310] on button "Update Ship By Date" at bounding box center [175, 303] width 89 height 27
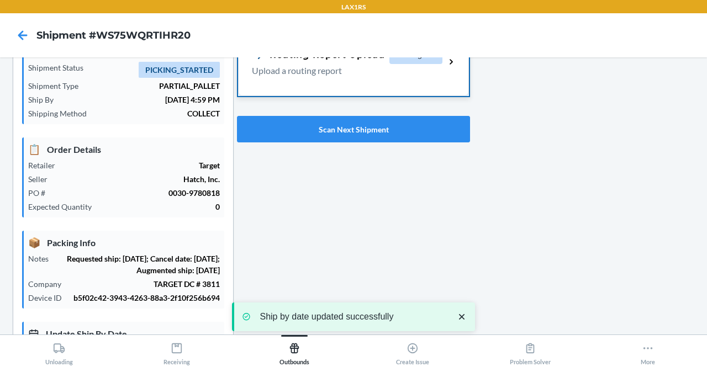
scroll to position [0, 0]
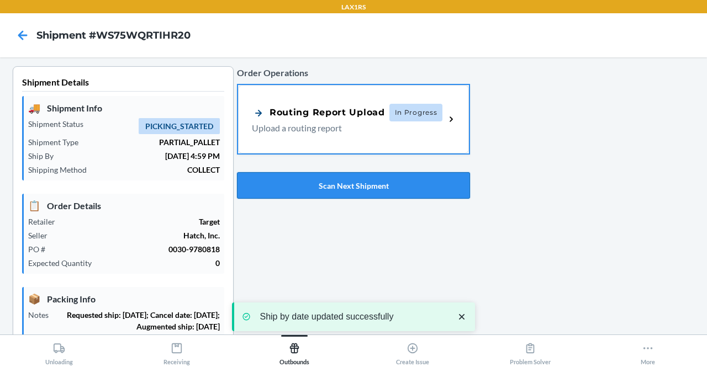
click at [422, 196] on button "Scan Next Shipment" at bounding box center [353, 185] width 233 height 27
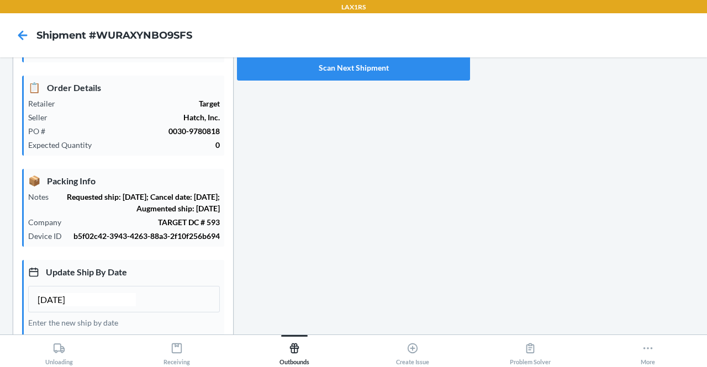
scroll to position [308, 0]
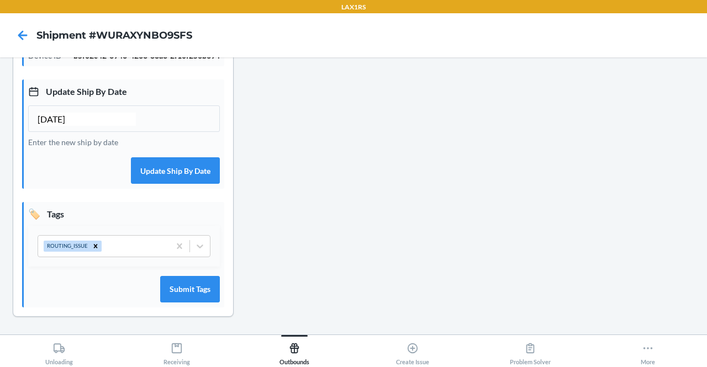
click at [59, 122] on input "09/23/2025" at bounding box center [87, 119] width 98 height 13
type input "09/26/2025"
click at [155, 165] on button "Update Ship By Date" at bounding box center [175, 170] width 89 height 27
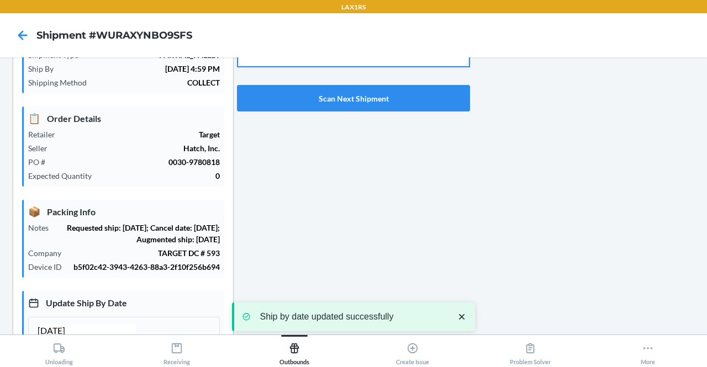
scroll to position [0, 0]
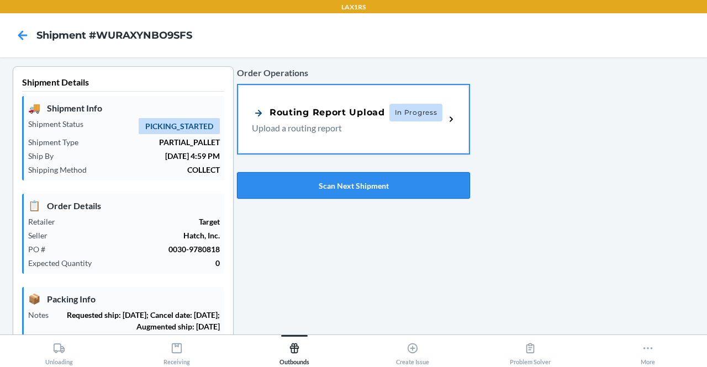
click at [374, 190] on button "Scan Next Shipment" at bounding box center [353, 185] width 233 height 27
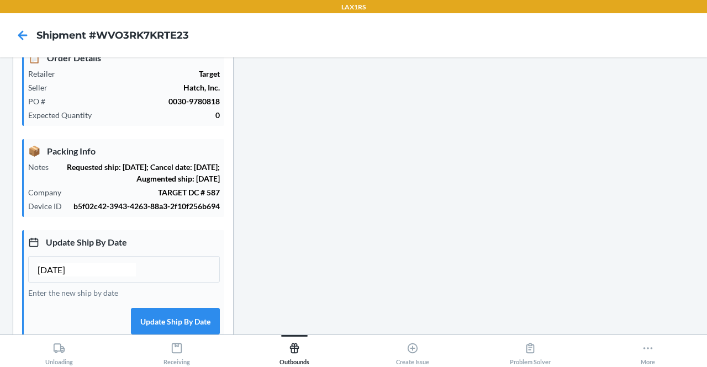
scroll to position [166, 0]
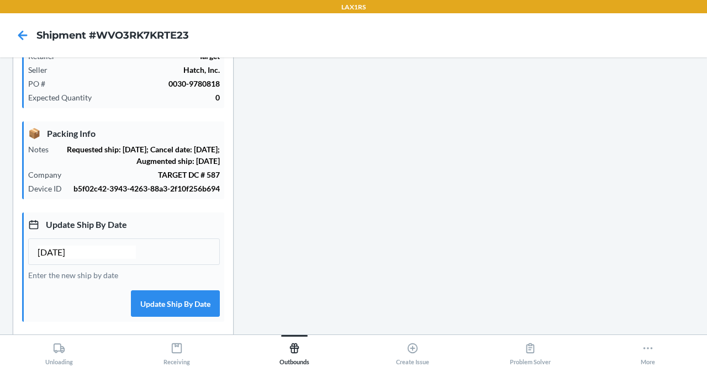
click at [57, 259] on input "09/23/2025" at bounding box center [87, 252] width 98 height 13
type input "09/26/2025"
click at [190, 315] on button "Update Ship By Date" at bounding box center [175, 303] width 89 height 27
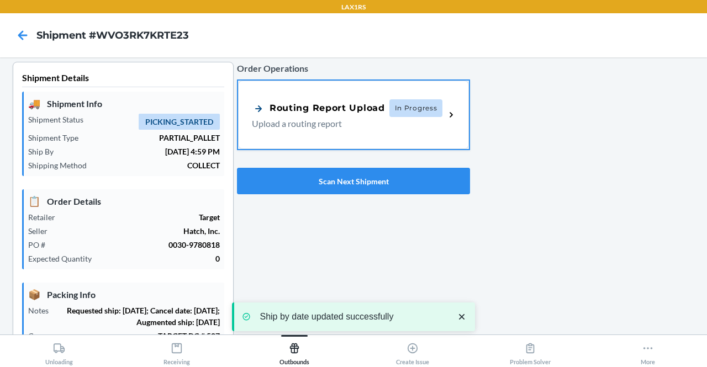
scroll to position [0, 0]
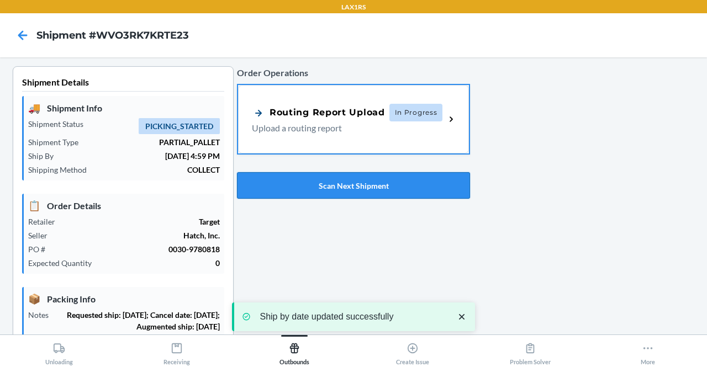
click at [352, 187] on button "Scan Next Shipment" at bounding box center [353, 185] width 233 height 27
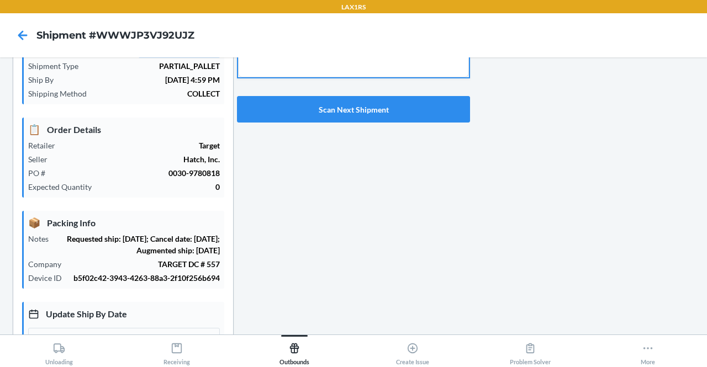
scroll to position [110, 0]
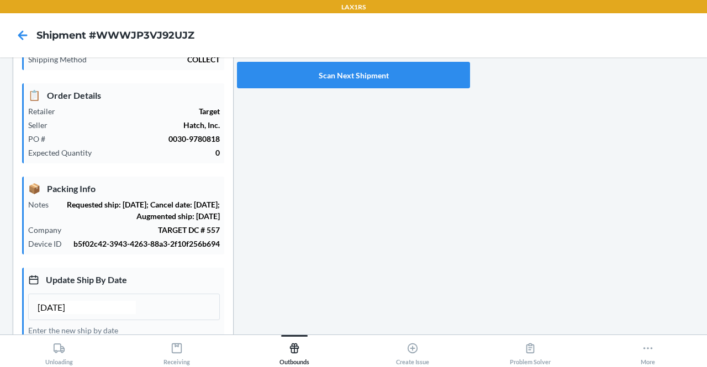
click at [56, 314] on input "09/23/2025" at bounding box center [87, 307] width 98 height 13
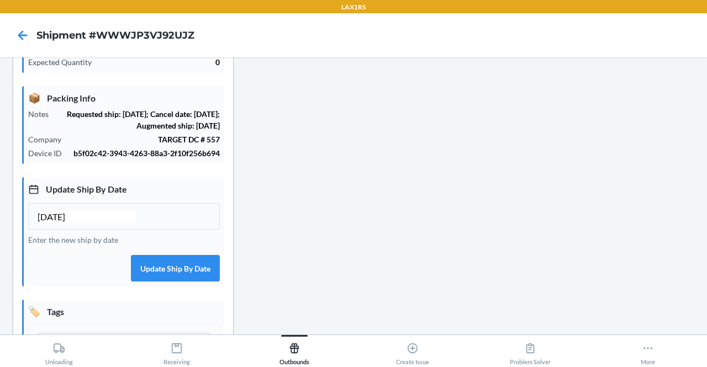
scroll to position [276, 0]
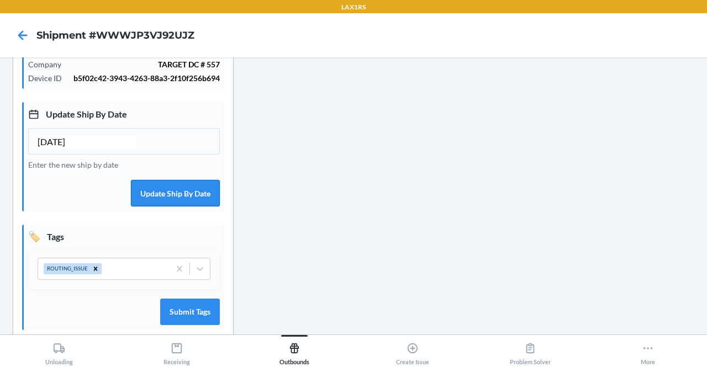
type input "09/26/2025"
click at [158, 200] on button "Update Ship By Date" at bounding box center [175, 193] width 89 height 27
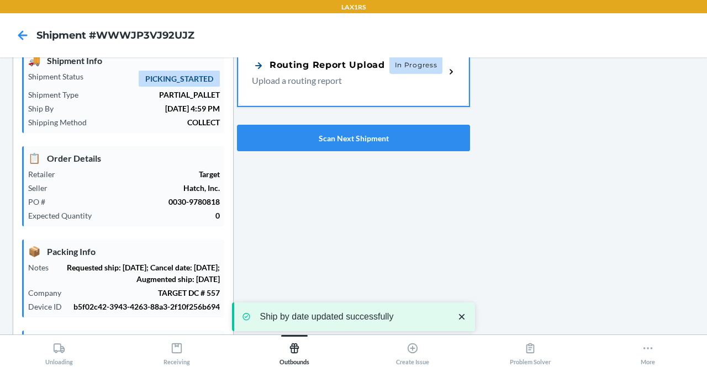
scroll to position [0, 0]
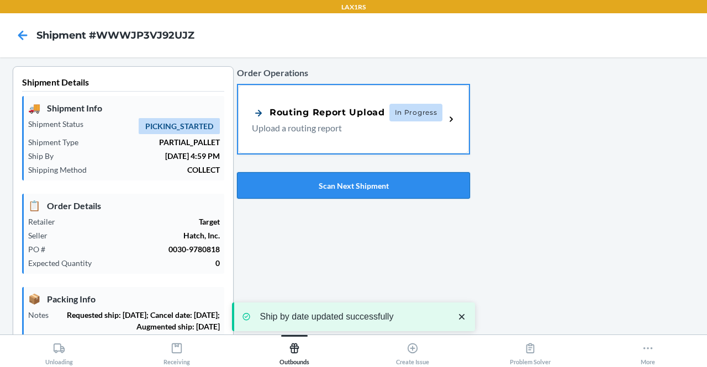
click at [365, 188] on button "Scan Next Shipment" at bounding box center [353, 185] width 233 height 27
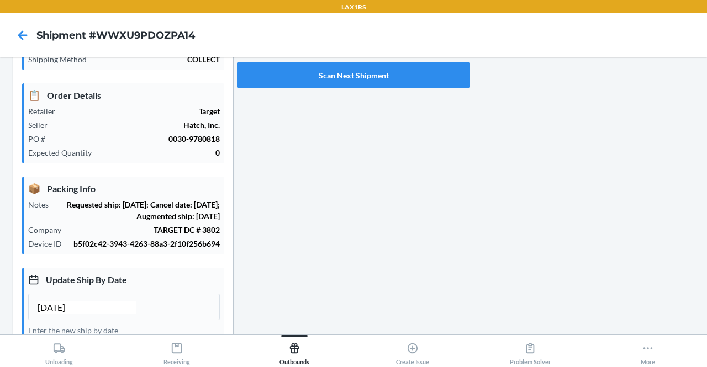
scroll to position [166, 0]
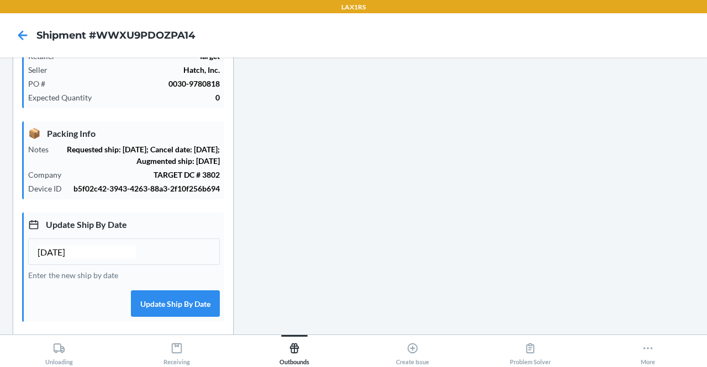
click at [59, 259] on input "09/23/2025" at bounding box center [87, 252] width 98 height 13
type input "09/26/2025"
click at [166, 309] on button "Update Ship By Date" at bounding box center [175, 303] width 89 height 27
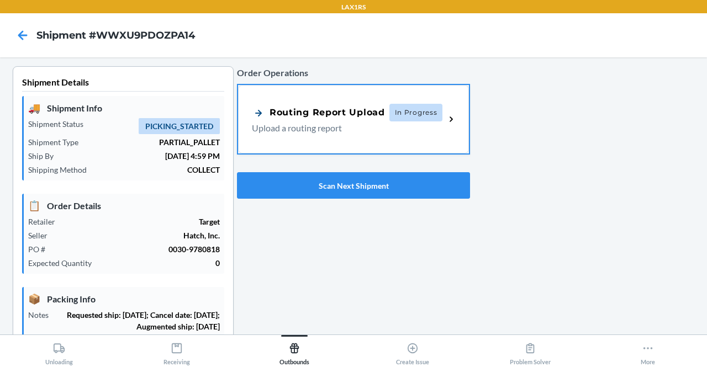
type input "09/26/2025"
click at [369, 191] on button "Scan Next Shipment" at bounding box center [353, 185] width 233 height 27
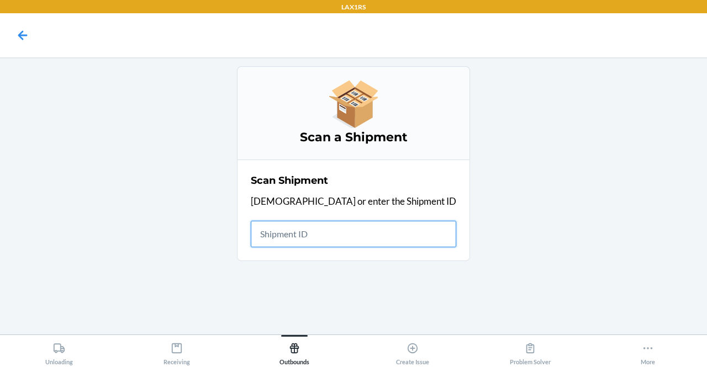
drag, startPoint x: 324, startPoint y: 235, endPoint x: 298, endPoint y: 233, distance: 26.1
click at [298, 233] on input "text" at bounding box center [353, 234] width 205 height 27
type input "V"
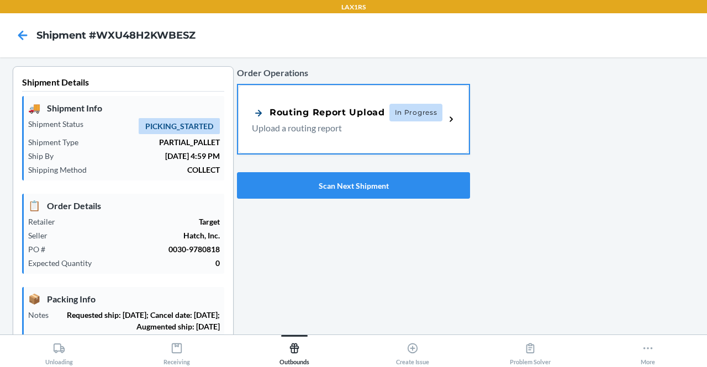
scroll to position [166, 0]
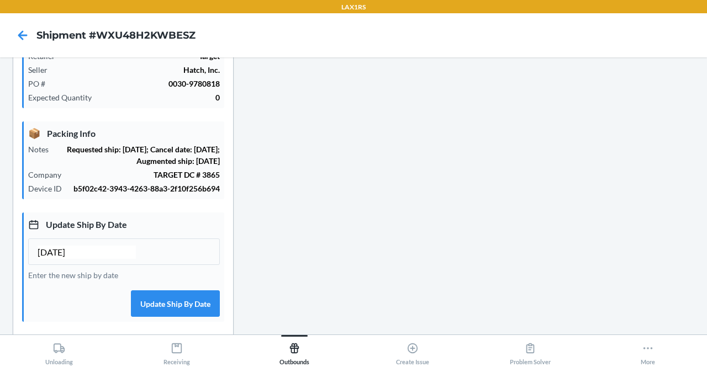
click at [59, 259] on input "09/23/2025" at bounding box center [87, 252] width 98 height 13
type input "09/26/2025"
click at [160, 312] on button "Update Ship By Date" at bounding box center [175, 303] width 89 height 27
click at [191, 311] on button "Update Ship By Date" at bounding box center [175, 303] width 89 height 27
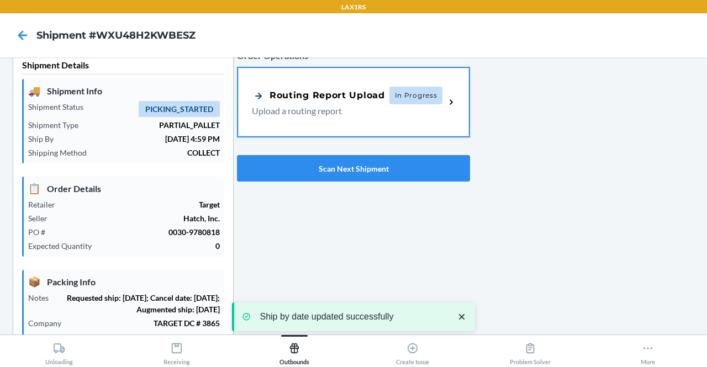
scroll to position [0, 0]
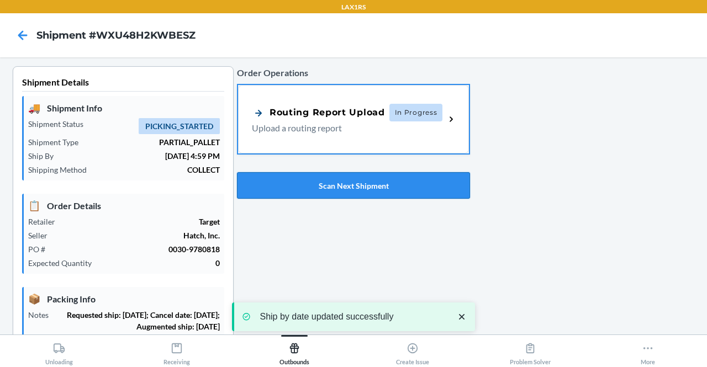
click at [388, 181] on button "Scan Next Shipment" at bounding box center [353, 185] width 233 height 27
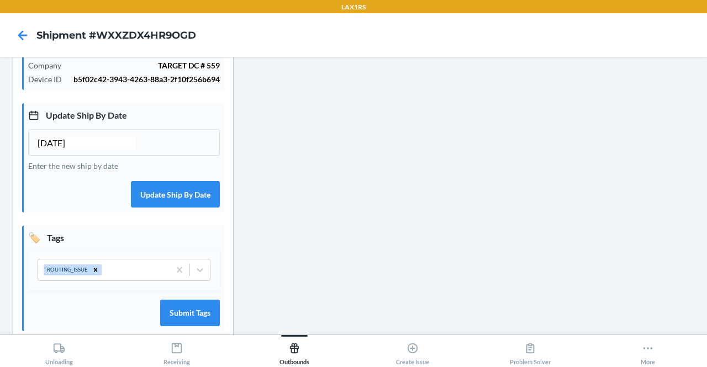
scroll to position [276, 0]
click at [57, 149] on input "09/23/2025" at bounding box center [87, 141] width 98 height 13
type input "09/26/2025"
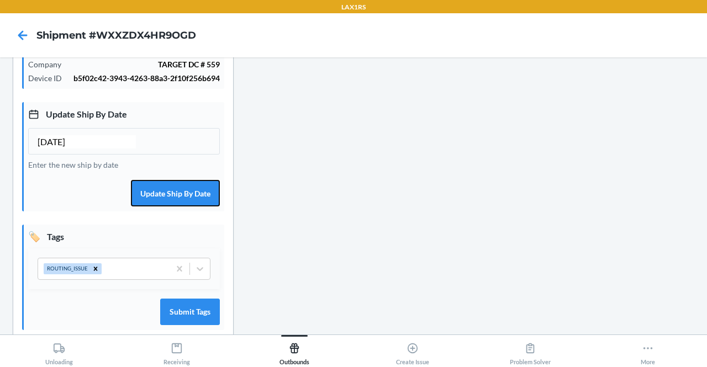
click at [161, 206] on button "Update Ship By Date" at bounding box center [175, 193] width 89 height 27
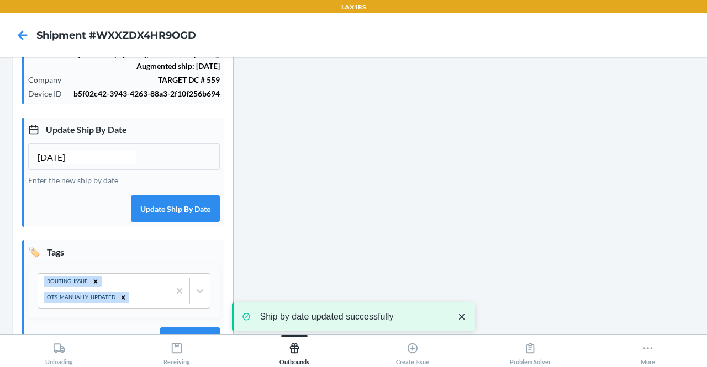
scroll to position [211, 0]
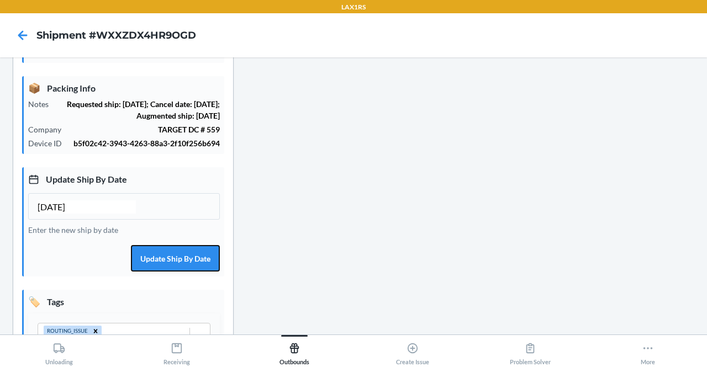
click at [177, 261] on button "Update Ship By Date" at bounding box center [175, 258] width 89 height 27
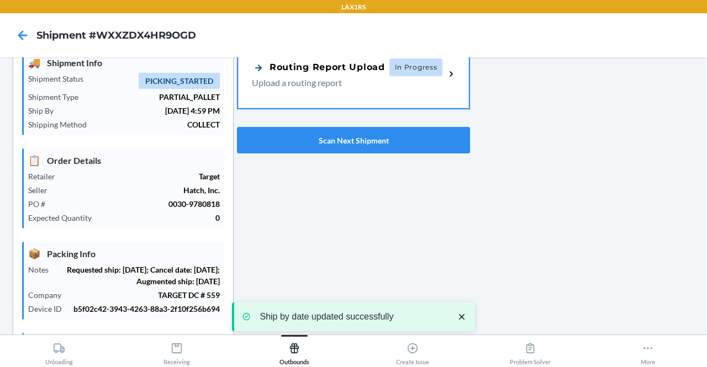
scroll to position [0, 0]
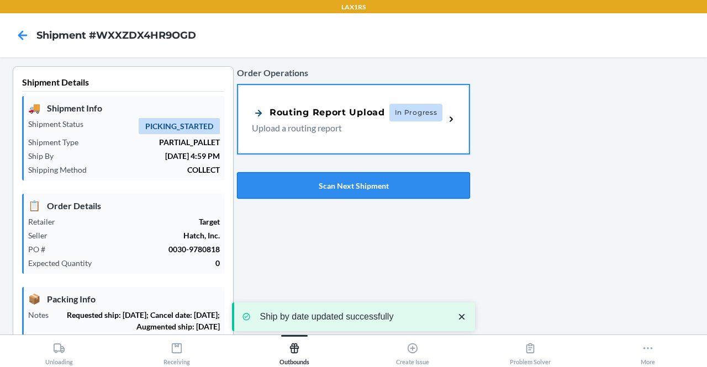
click at [404, 189] on button "Scan Next Shipment" at bounding box center [353, 185] width 233 height 27
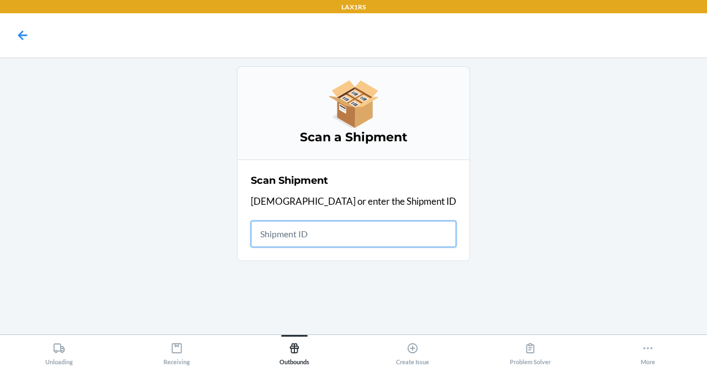
drag, startPoint x: 363, startPoint y: 217, endPoint x: 326, endPoint y: 227, distance: 38.3
click at [326, 227] on input "text" at bounding box center [353, 234] width 205 height 27
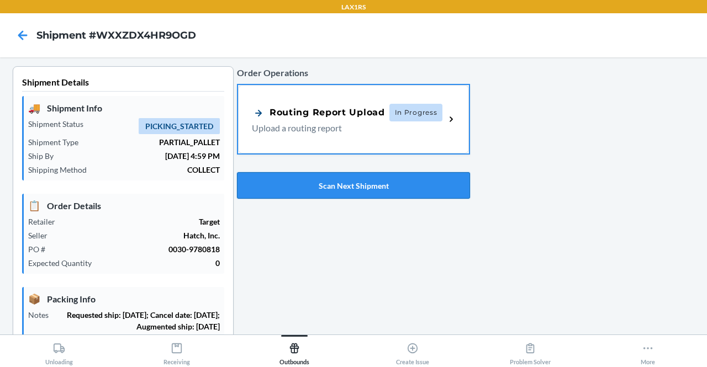
type input "09/26/2025"
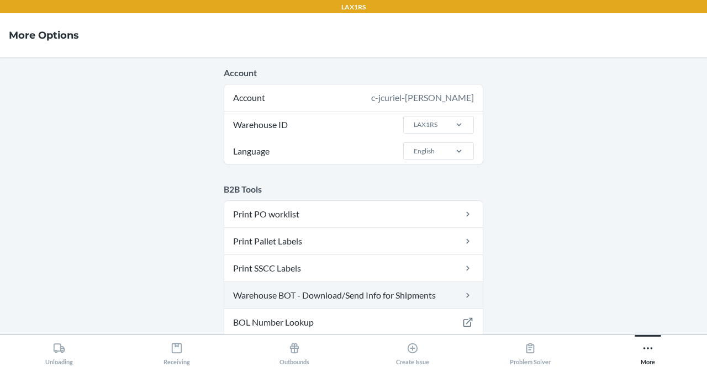
click at [299, 295] on link "Warehouse BOT - Download/Send Info for Shipments" at bounding box center [353, 295] width 258 height 27
